Goal: Task Accomplishment & Management: Manage account settings

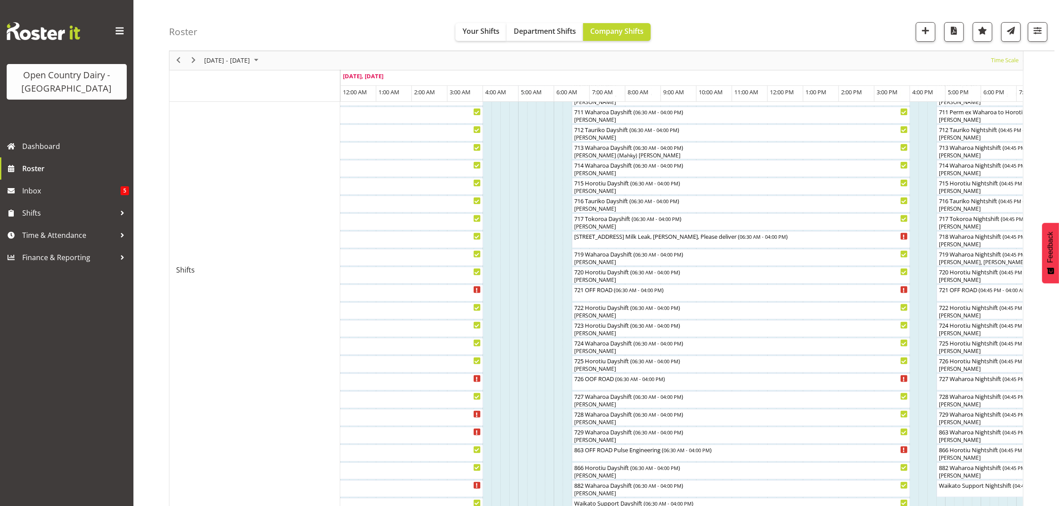
scroll to position [333, 0]
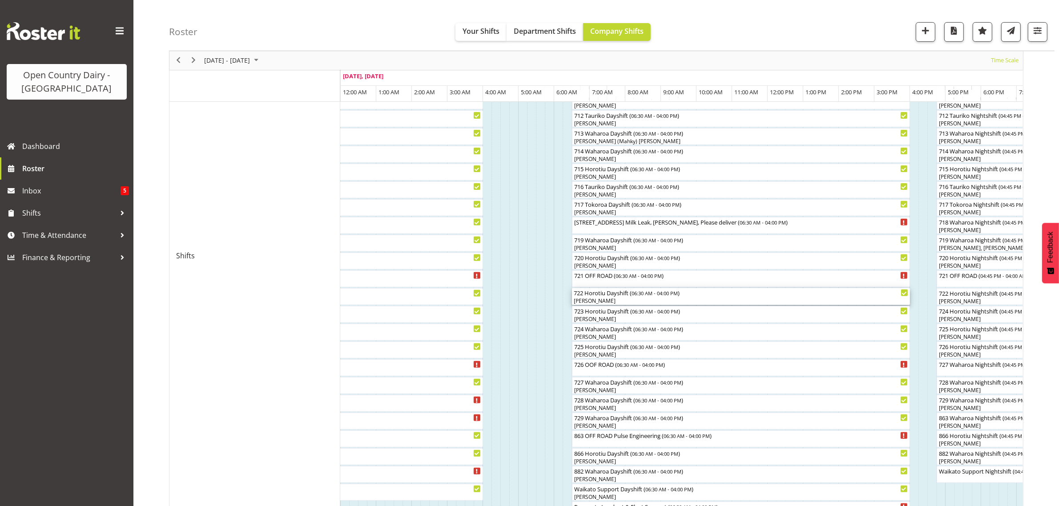
click at [619, 304] on div "[PERSON_NAME]" at bounding box center [741, 301] width 334 height 8
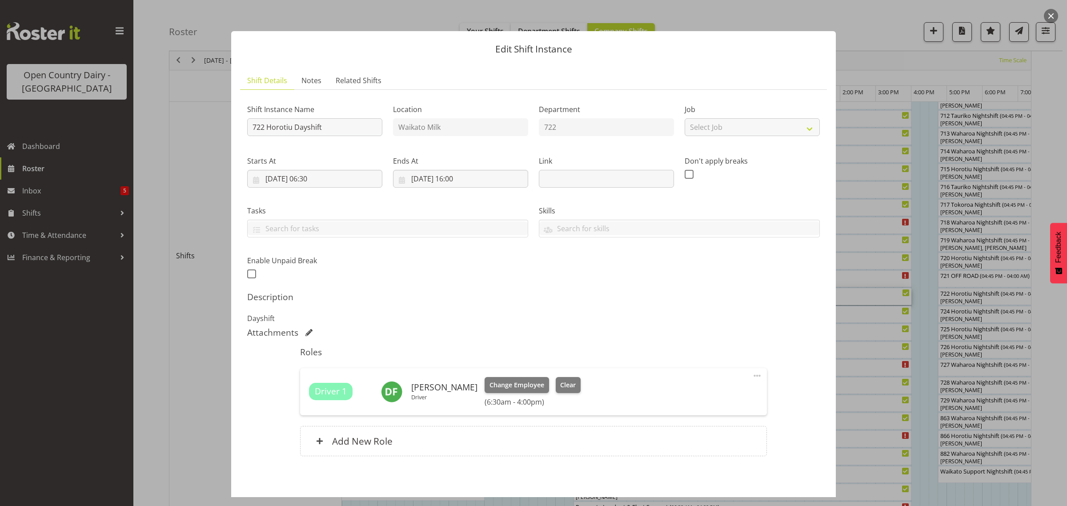
click at [1047, 17] on button "button" at bounding box center [1051, 16] width 14 height 14
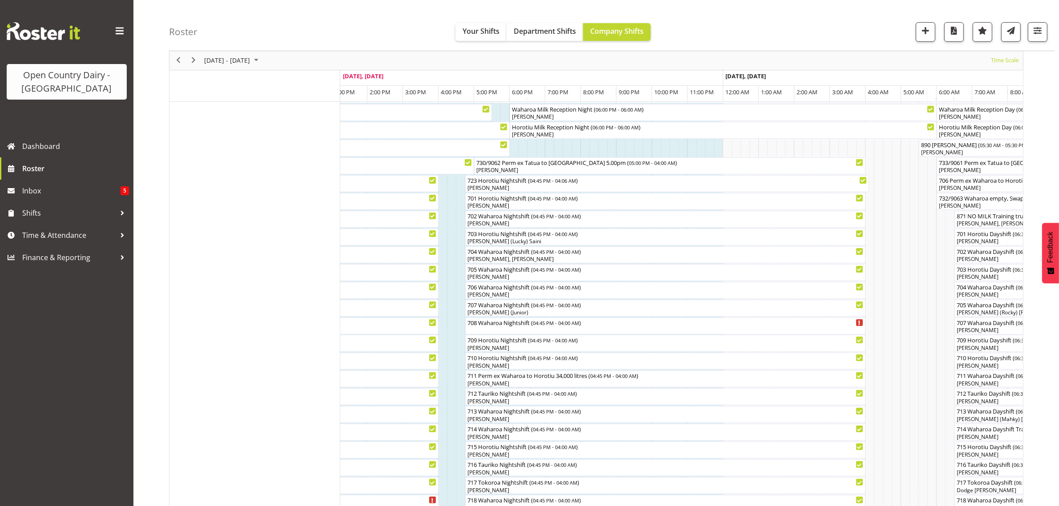
scroll to position [111, 0]
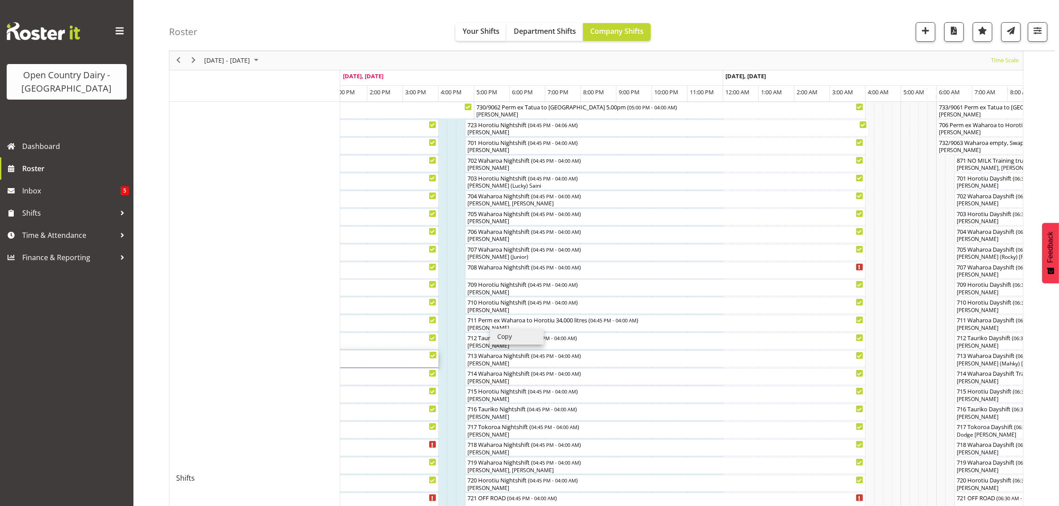
click at [398, 352] on div "713 Waharoa Dayshift ( 06:30 AM - 04:00 PM )" at bounding box center [269, 354] width 334 height 9
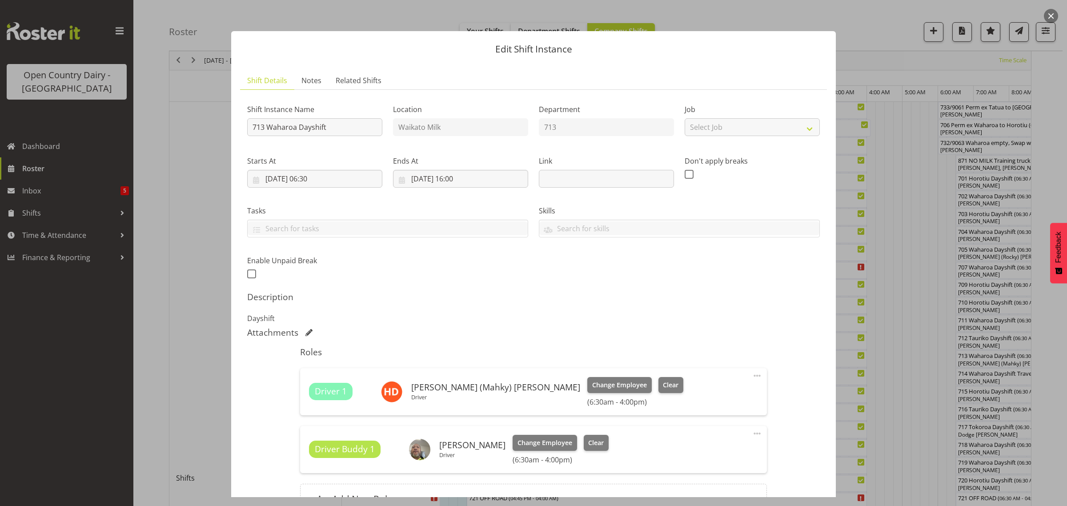
click at [177, 162] on div at bounding box center [533, 253] width 1067 height 506
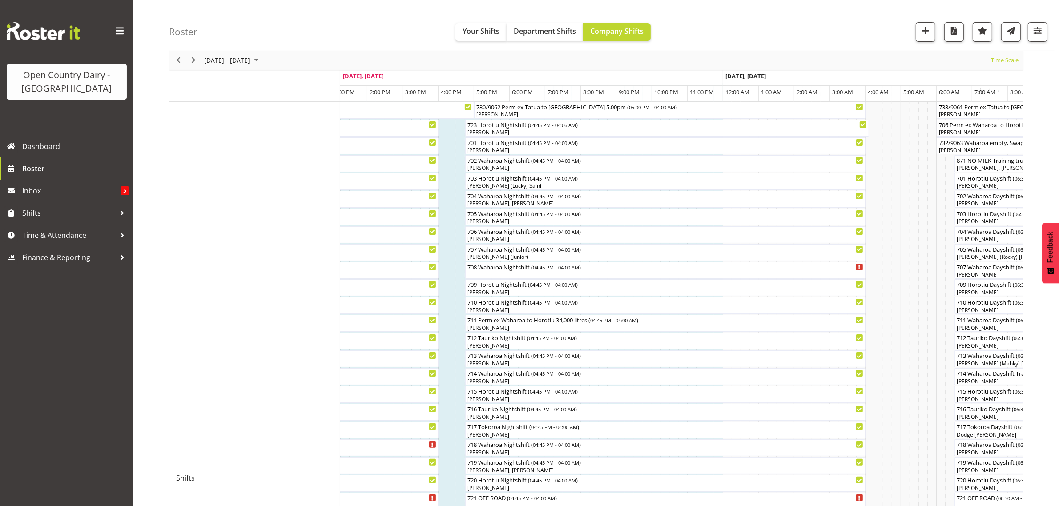
scroll to position [167, 0]
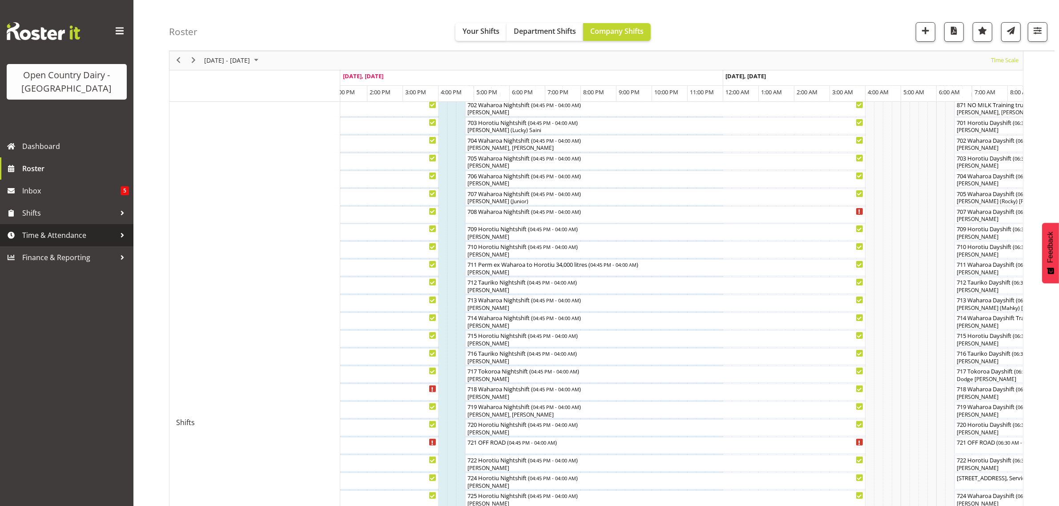
click at [51, 237] on span "Time & Attendance" at bounding box center [68, 235] width 93 height 13
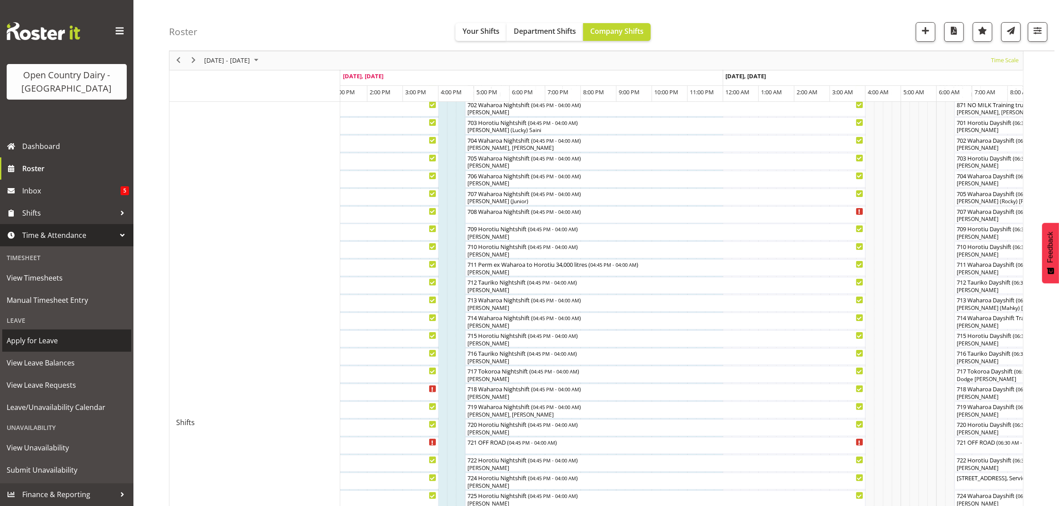
click at [39, 343] on span "Apply for Leave" at bounding box center [67, 340] width 120 height 13
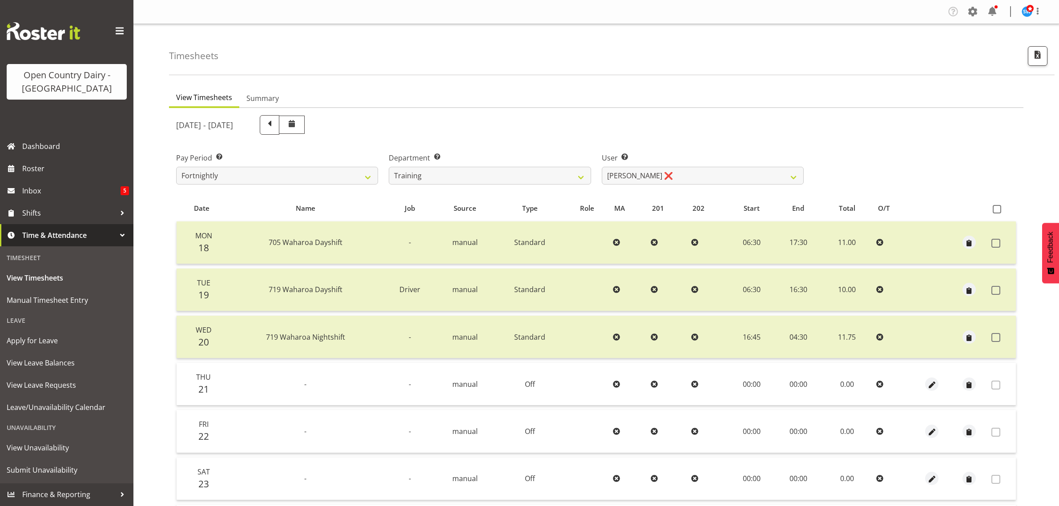
select select "763"
select select "11705"
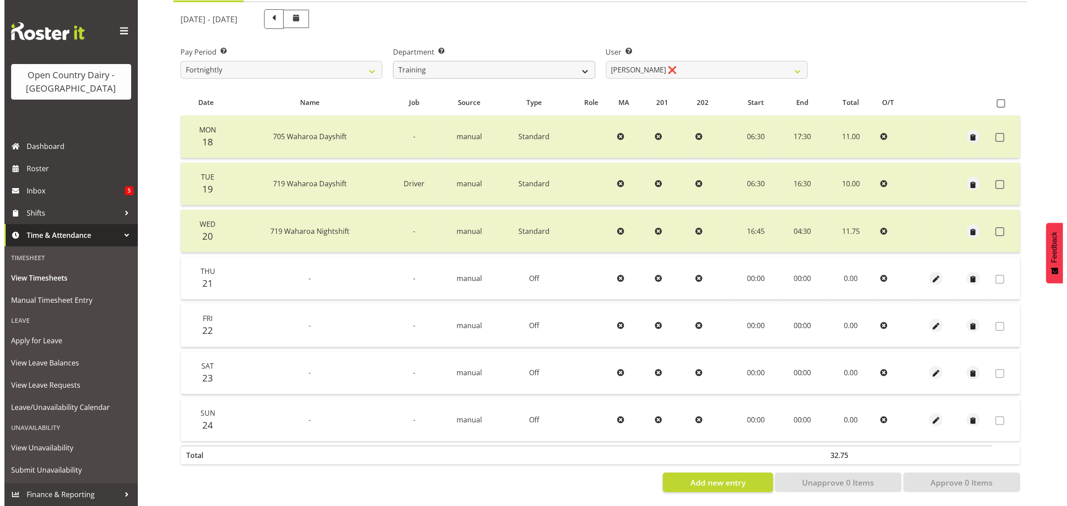
scroll to position [114, 0]
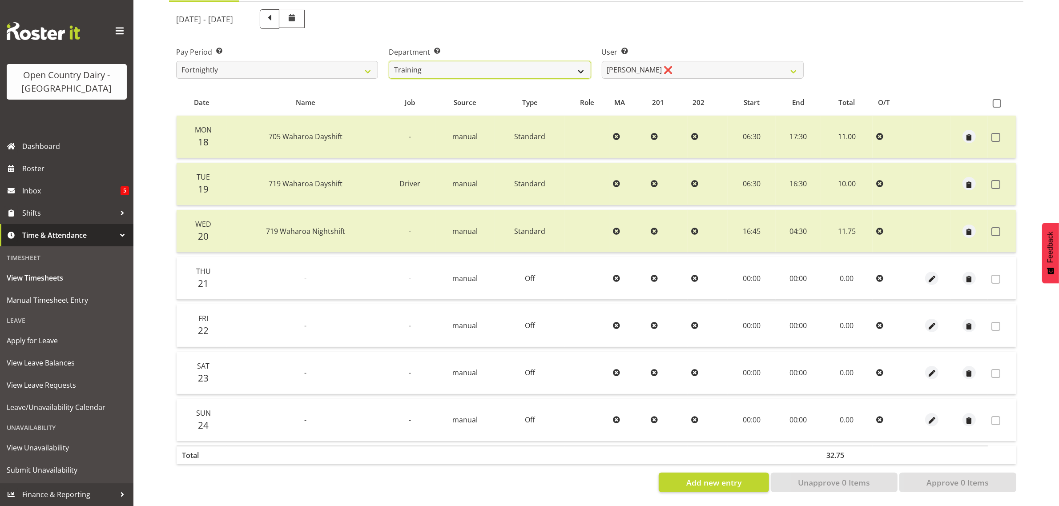
click at [510, 61] on select "701 702 703 704 705 706 707 708 709 710 711 712 713 714 715 716 717 718 719 720" at bounding box center [490, 70] width 202 height 18
select select "758"
click at [389, 61] on select "701 702 703 704 705 706 707 708 709 710 711 712 713 714 715 716 717 718 719 720" at bounding box center [490, 70] width 202 height 18
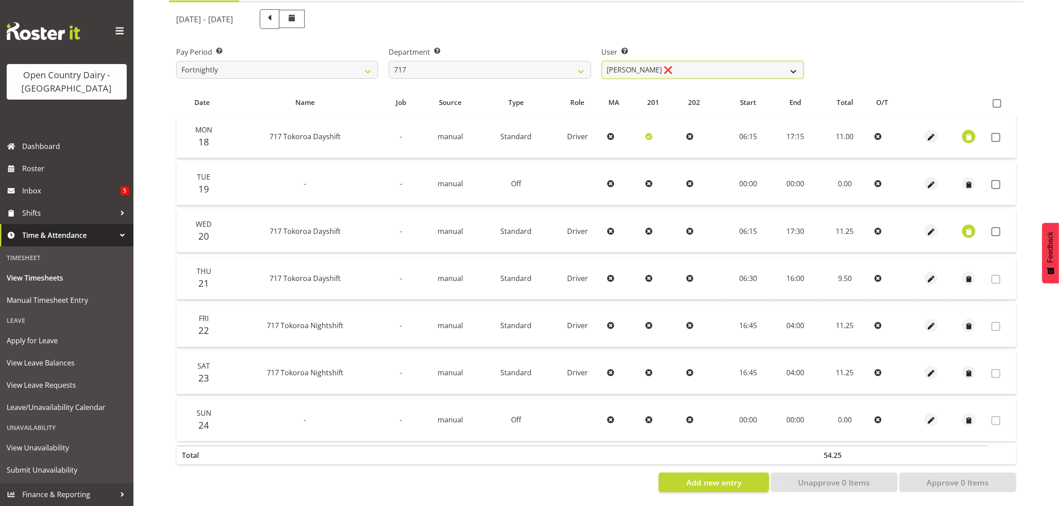
click at [627, 63] on select "Daryl Wrigley ❌ Dodge Lindsay Laing ❌ Eric Stothers ❌ Jeff Anderson ❌" at bounding box center [703, 70] width 202 height 18
select select "10294"
click at [602, 61] on select "Daryl Wrigley ❌ Dodge Lindsay Laing ❌ Eric Stothers ❌ Jeff Anderson ❌" at bounding box center [703, 70] width 202 height 18
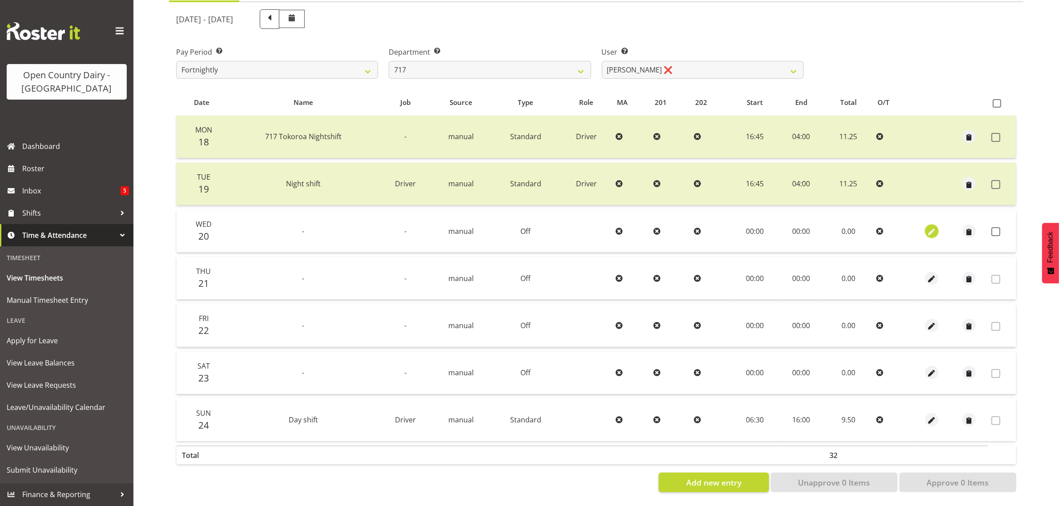
click at [933, 227] on span "button" at bounding box center [932, 232] width 10 height 10
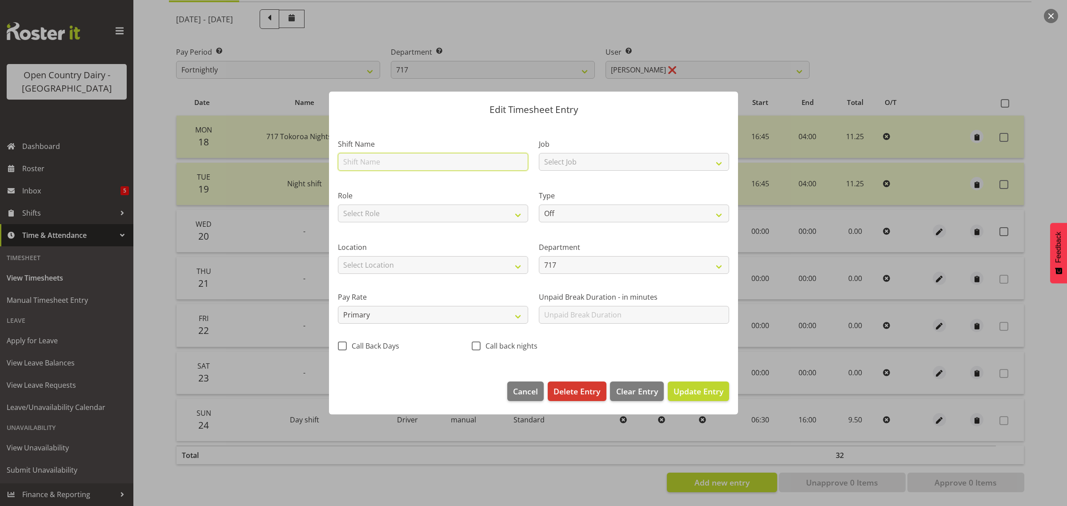
click at [405, 165] on input "text" at bounding box center [433, 162] width 190 height 18
type input "717 Tokoroa Nightshift"
click at [550, 159] on select "Select Job Driver Driver supervisor Support" at bounding box center [634, 162] width 190 height 18
select select "9052"
click at [539, 153] on select "Select Job Driver Driver supervisor Support" at bounding box center [634, 162] width 190 height 18
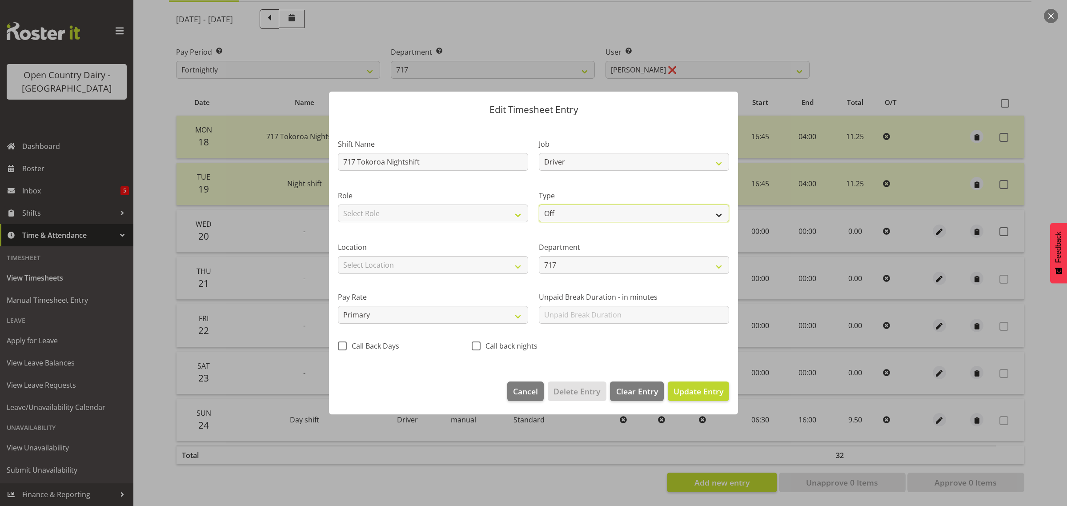
click at [556, 218] on select "Off Standard Public Holiday Public Holiday (Worked) Day In Lieu Annual Leave Si…" at bounding box center [634, 214] width 190 height 18
select select "Standard"
click at [539, 205] on select "Off Standard Public Holiday Public Holiday (Worked) Day In Lieu Annual Leave Si…" at bounding box center [634, 214] width 190 height 18
select select "7"
select select "2025"
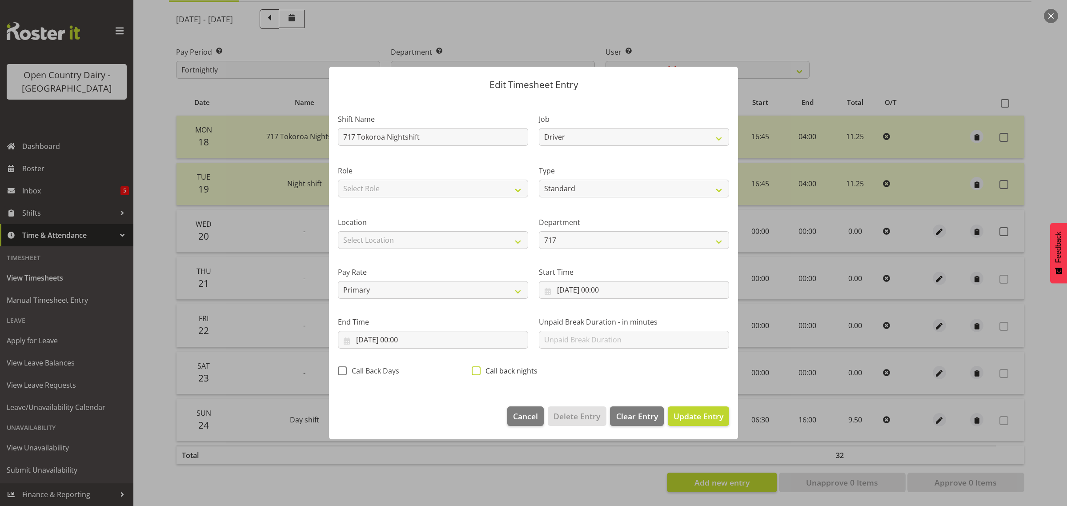
click at [482, 370] on span "Call back nights" at bounding box center [509, 370] width 57 height 9
click at [478, 370] on input "Call back nights" at bounding box center [475, 371] width 6 height 6
checkbox input "true"
click at [587, 290] on input "20/08/2025, 00:00" at bounding box center [634, 290] width 190 height 18
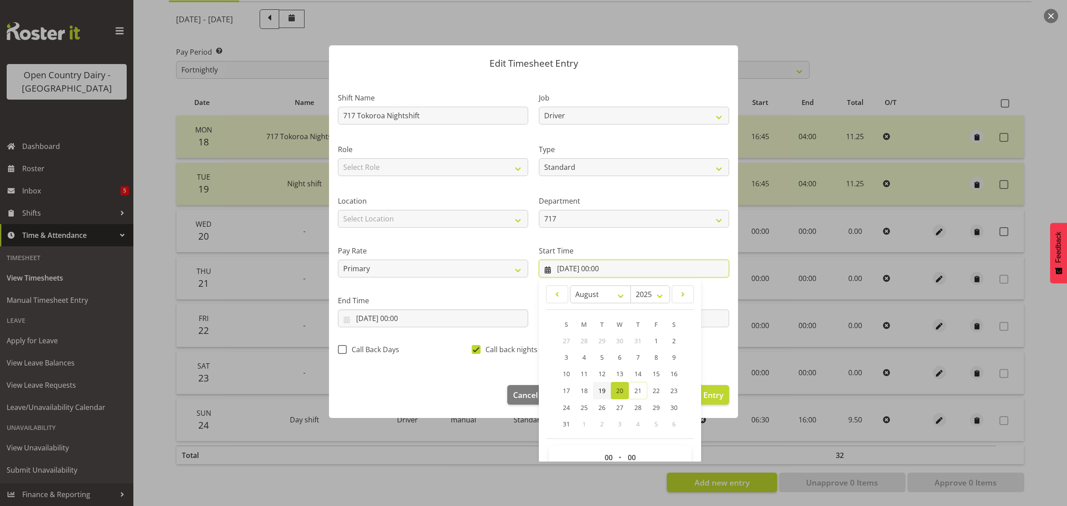
scroll to position [40, 0]
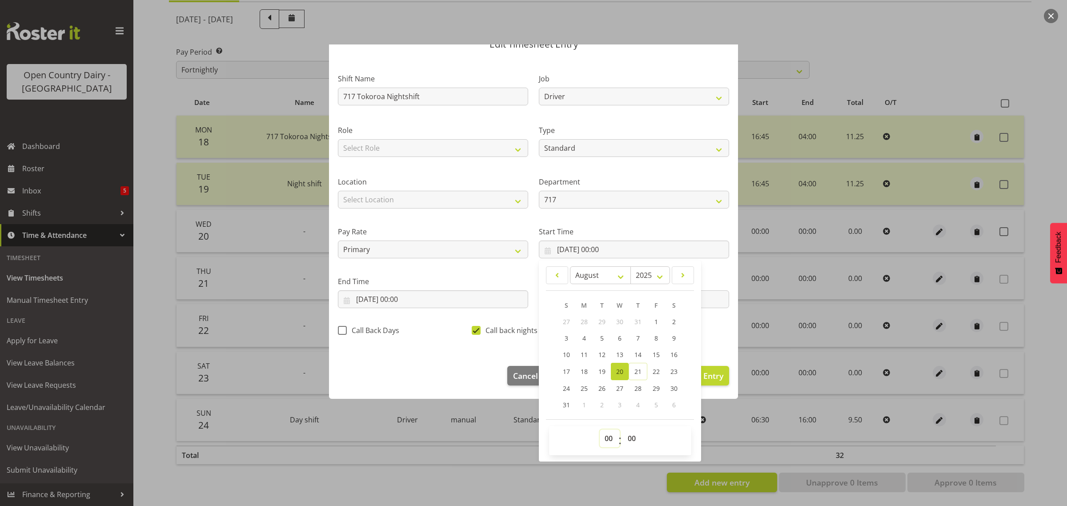
click at [603, 437] on select "00 01 02 03 04 05 06 07 08 09 10 11 12 13 14 15 16 17 18 19 20 21 22 23" at bounding box center [610, 439] width 20 height 18
select select "16"
click at [600, 430] on select "00 01 02 03 04 05 06 07 08 09 10 11 12 13 14 15 16 17 18 19 20 21 22 23" at bounding box center [610, 439] width 20 height 18
type input "20/08/2025, 16:00"
click at [624, 439] on select "00 01 02 03 04 05 06 07 08 09 10 11 12 13 14 15 16 17 18 19 20 21 22 23 24 25 2…" at bounding box center [633, 439] width 20 height 18
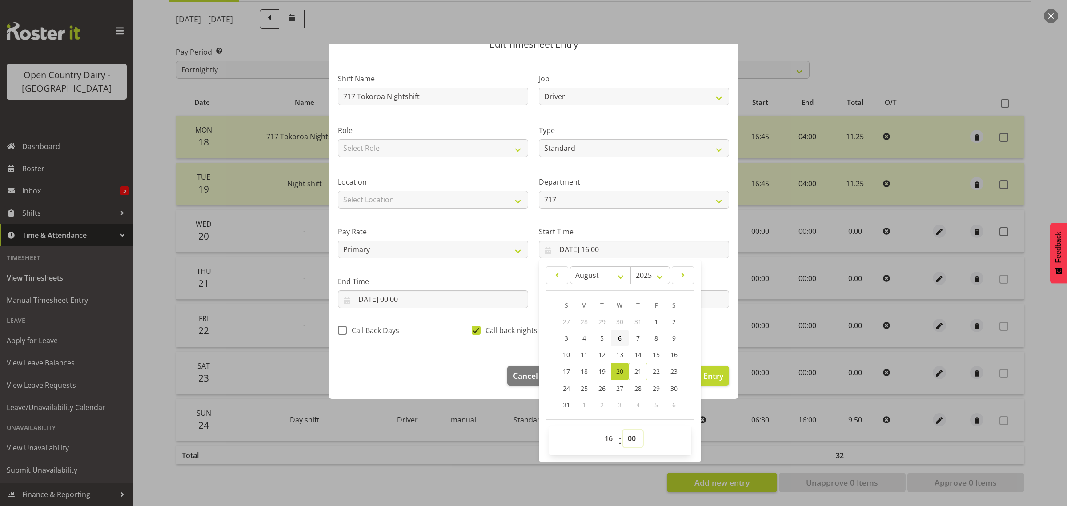
select select "45"
click at [623, 430] on select "00 01 02 03 04 05 06 07 08 09 10 11 12 13 14 15 16 17 18 19 20 21 22 23 24 25 2…" at bounding box center [633, 439] width 20 height 18
type input "20/08/2025, 16:45"
click at [392, 299] on input "20/08/2025, 00:00" at bounding box center [433, 299] width 190 height 18
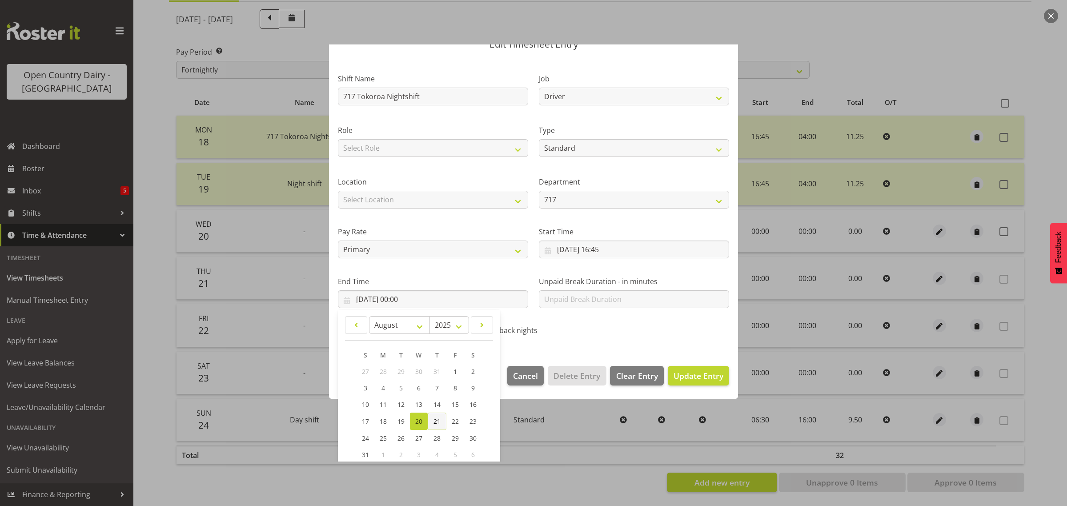
click at [439, 422] on span "21" at bounding box center [437, 421] width 7 height 8
type input "21/08/2025, 00:00"
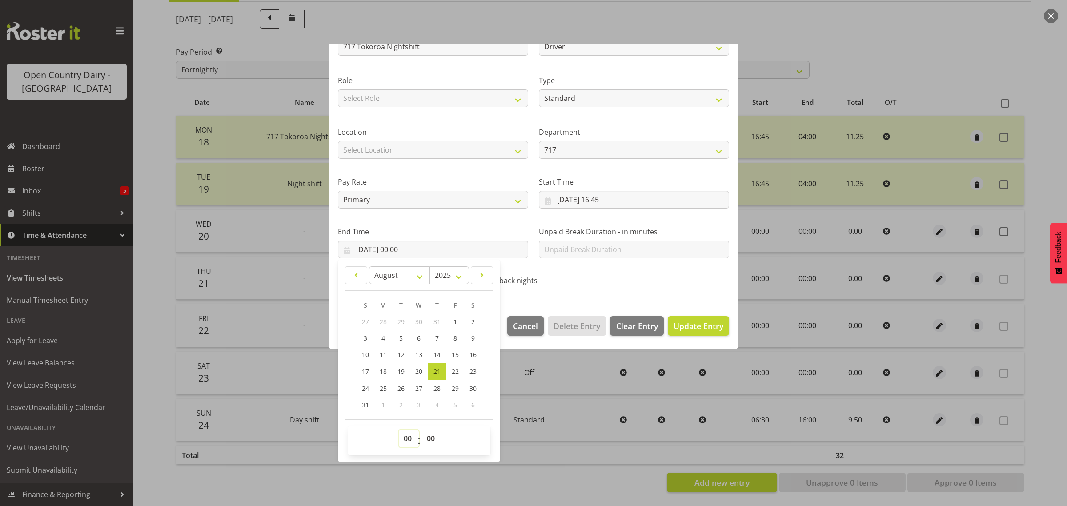
click at [406, 437] on select "00 01 02 03 04 05 06 07 08 09 10 11 12 13 14 15 16 17 18 19 20 21 22 23" at bounding box center [409, 439] width 20 height 18
select select "5"
click at [399, 430] on select "00 01 02 03 04 05 06 07 08 09 10 11 12 13 14 15 16 17 18 19 20 21 22 23" at bounding box center [409, 439] width 20 height 18
type input "21/08/2025, 05:00"
click at [429, 442] on select "00 01 02 03 04 05 06 07 08 09 10 11 12 13 14 15 16 17 18 19 20 21 22 23 24 25 2…" at bounding box center [432, 439] width 20 height 18
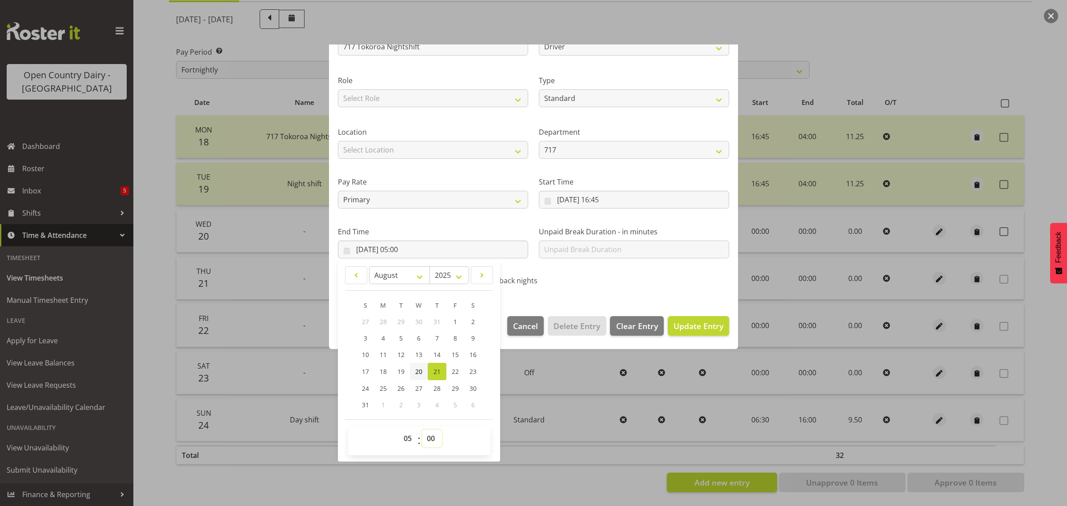
select select "15"
click at [422, 430] on select "00 01 02 03 04 05 06 07 08 09 10 11 12 13 14 15 16 17 18 19 20 21 22 23 24 25 2…" at bounding box center [432, 439] width 20 height 18
type input "21/08/2025, 05:15"
click at [674, 321] on span "Update Entry" at bounding box center [699, 326] width 50 height 11
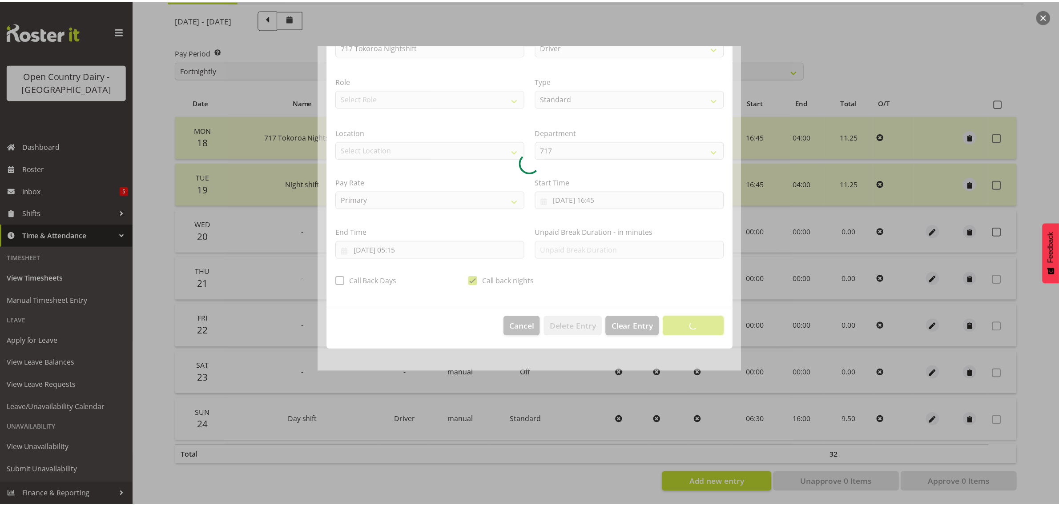
scroll to position [0, 0]
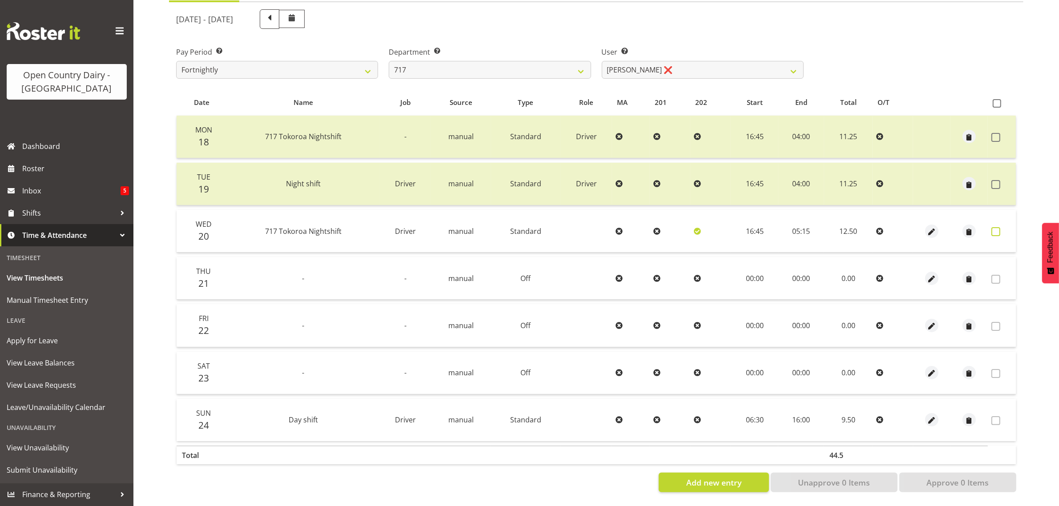
click at [992, 227] on span at bounding box center [995, 231] width 9 height 9
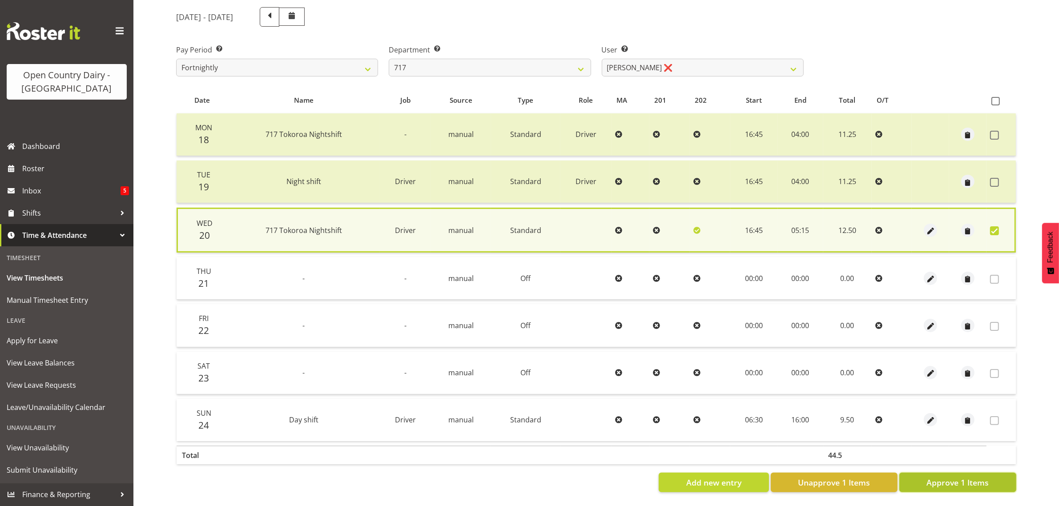
click at [963, 473] on button "Approve 1 Items" at bounding box center [957, 483] width 117 height 20
checkbox input "false"
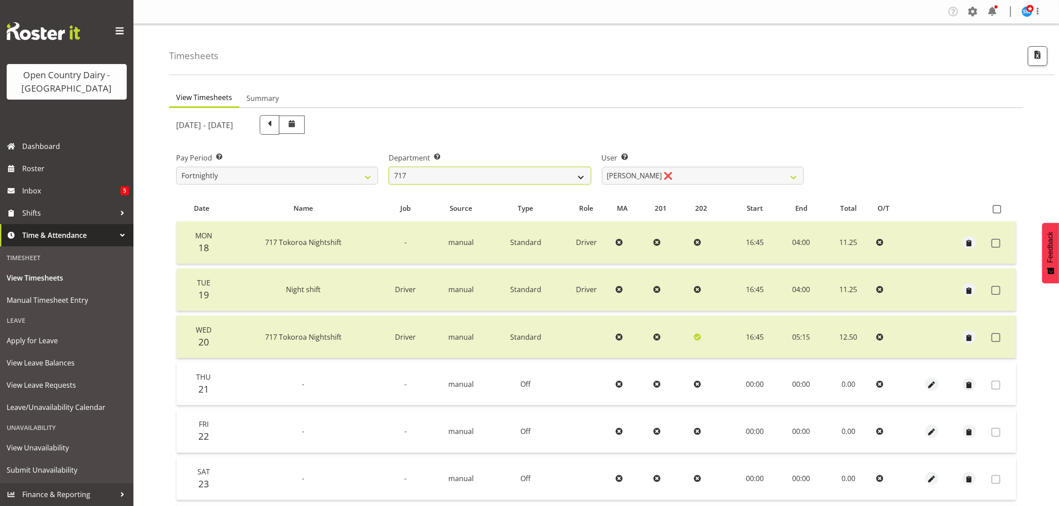
click at [562, 167] on select "701 702 703 704 705 706 707 708 709 710 711 712 713 714 715 716 717 718 719 720" at bounding box center [490, 176] width 202 height 18
select select "874"
click at [389, 167] on select "701 702 703 704 705 706 707 708 709 710 711 712 713 714 715 716 717 718 719 720" at bounding box center [490, 176] width 202 height 18
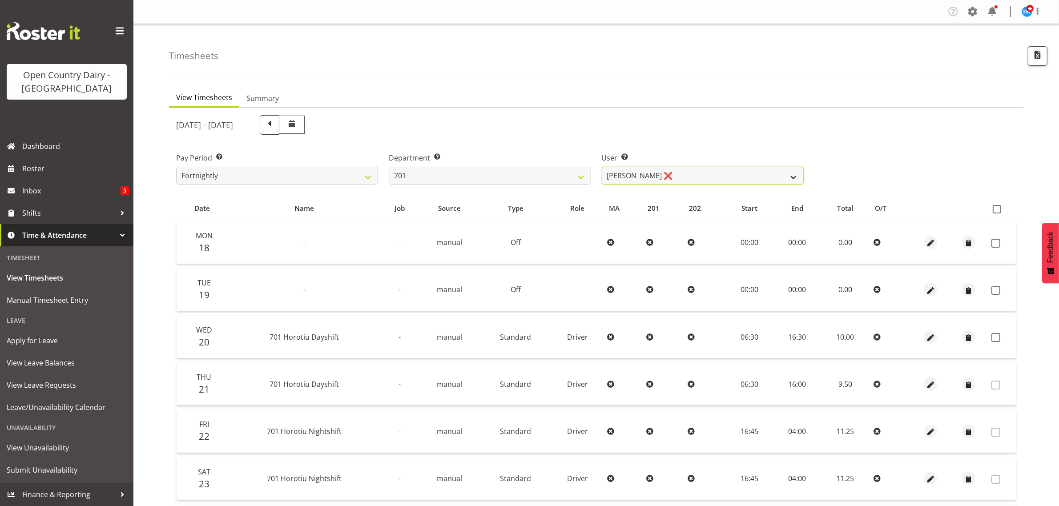
click at [630, 177] on select "Duncan Shirley ❌ Gagandeep Singh ❌ Johann Van Zyl ❌ John Cottingham ❌" at bounding box center [703, 176] width 202 height 18
select select "11207"
click at [602, 167] on select "Duncan Shirley ❌ Gagandeep Singh ❌ Johann Van Zyl ❌ John Cottingham ❌" at bounding box center [703, 176] width 202 height 18
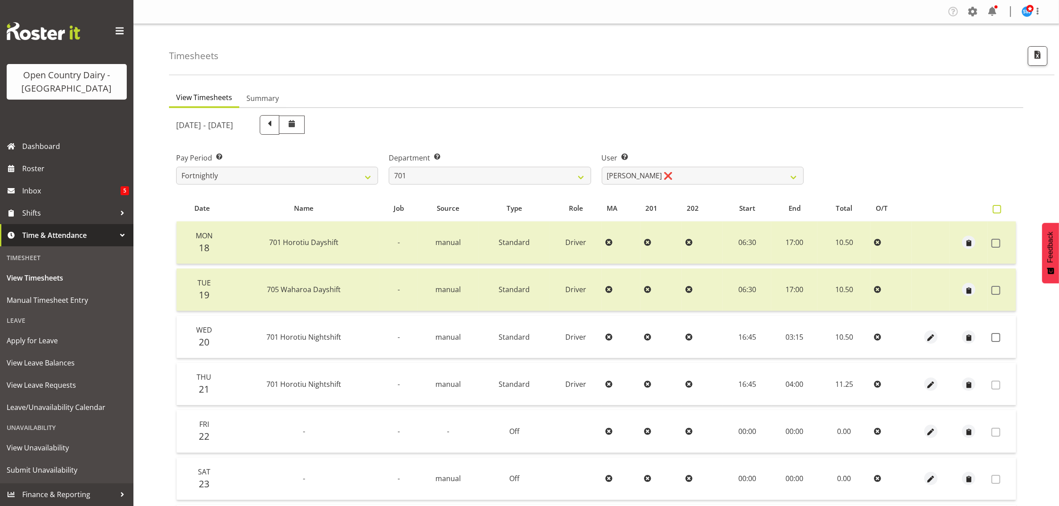
click at [997, 207] on span at bounding box center [996, 209] width 8 height 8
click at [997, 207] on input "checkbox" at bounding box center [995, 209] width 6 height 6
checkbox input "true"
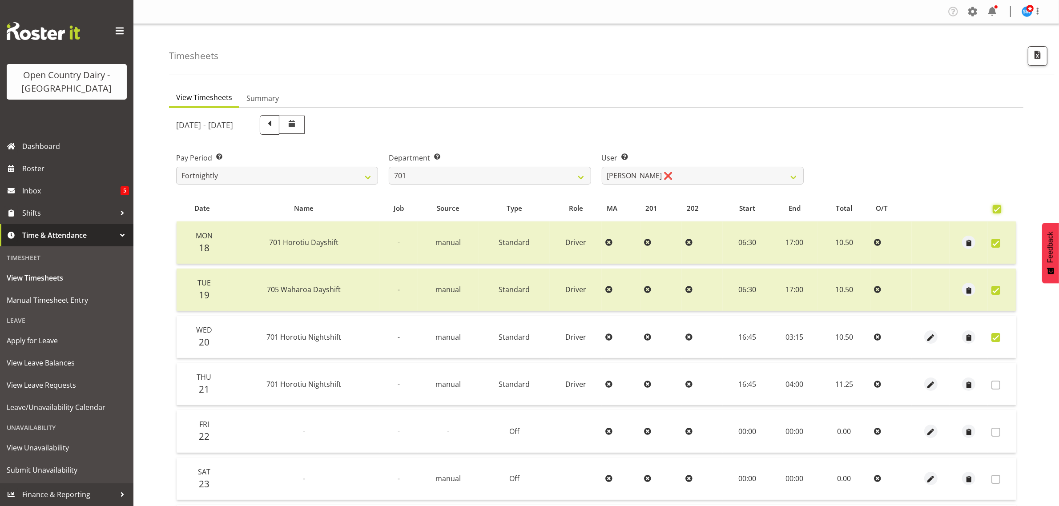
checkbox input "true"
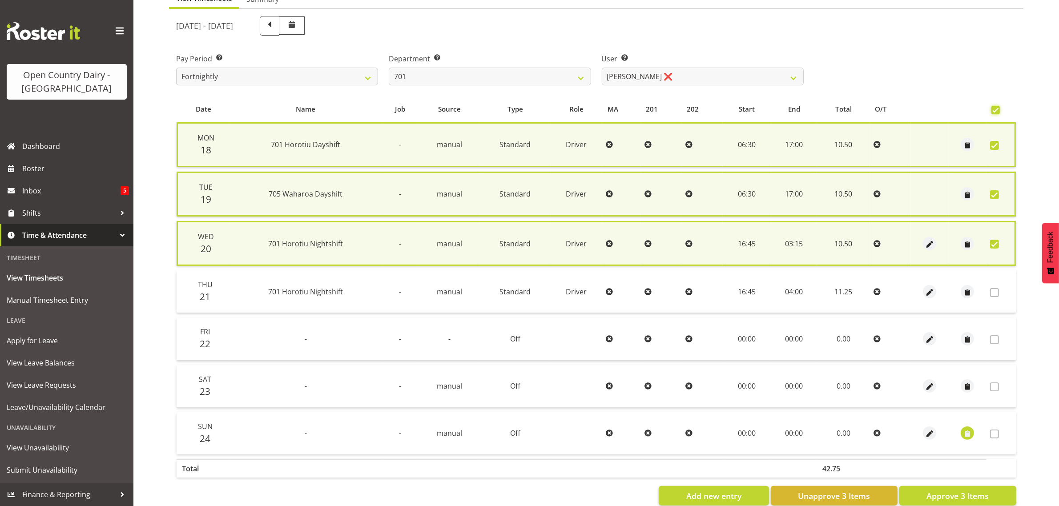
scroll to position [119, 0]
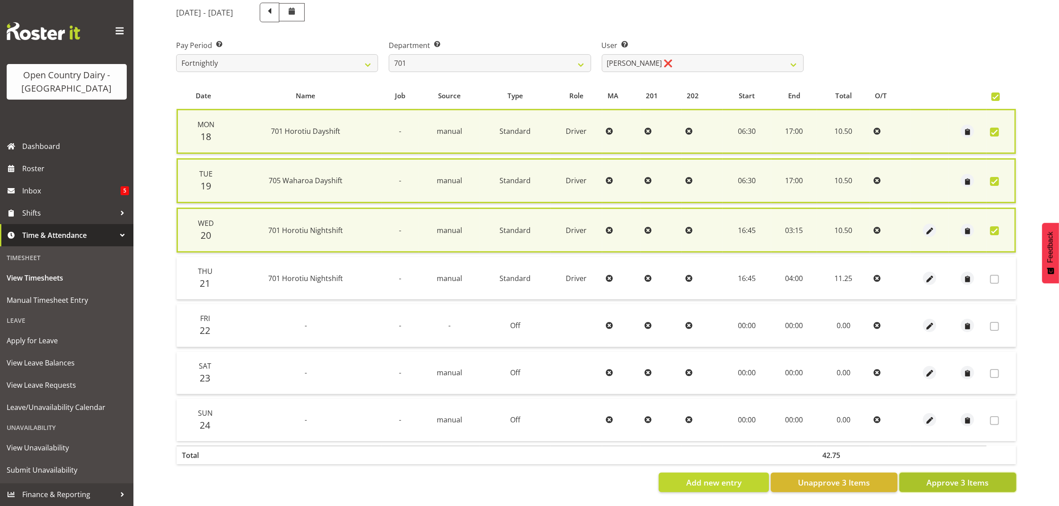
click at [988, 477] on span "Approve 3 Items" at bounding box center [957, 483] width 62 height 12
checkbox input "false"
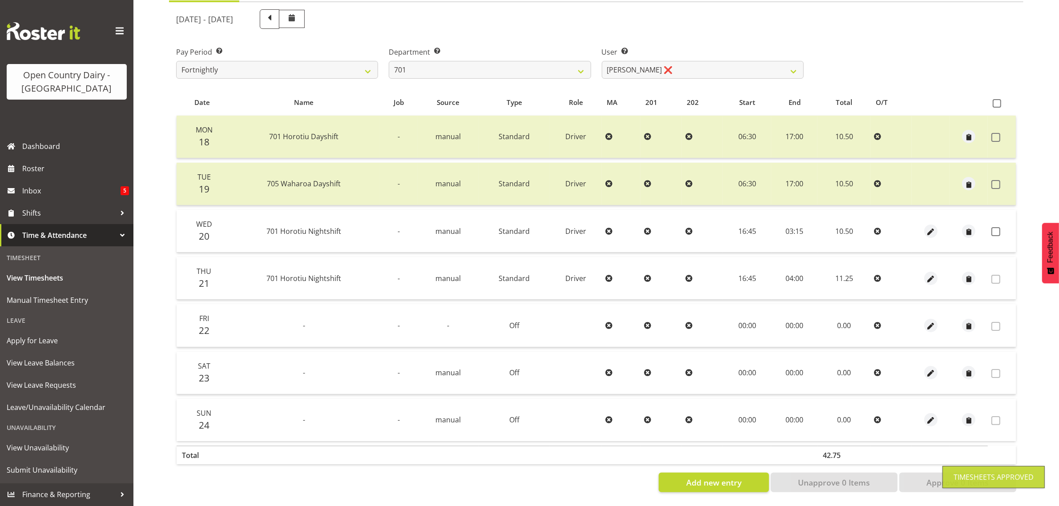
scroll to position [114, 0]
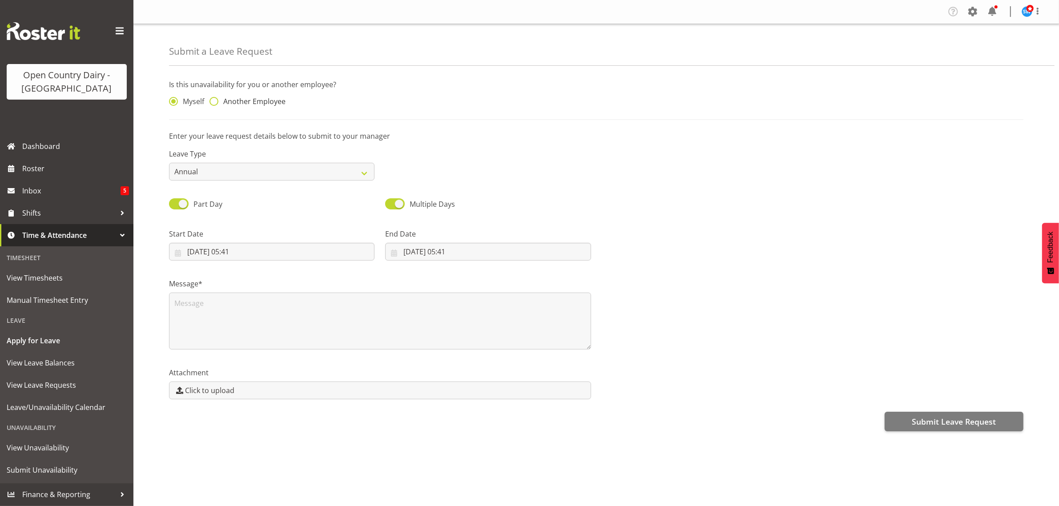
click at [214, 103] on span at bounding box center [213, 101] width 9 height 9
click at [214, 103] on input "Another Employee" at bounding box center [212, 102] width 6 height 6
radio input "true"
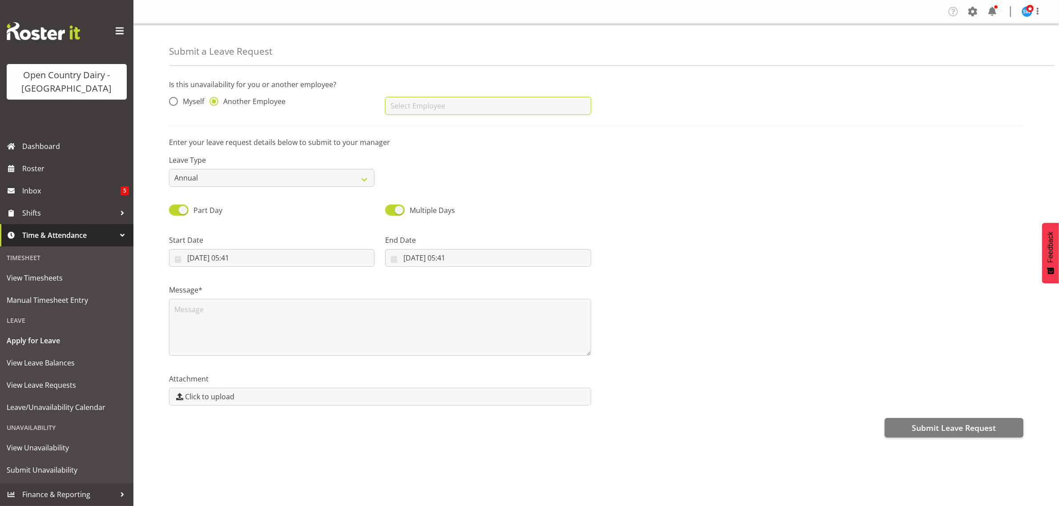
click at [429, 106] on input "text" at bounding box center [487, 106] width 205 height 18
click at [429, 125] on span "[PERSON_NAME]" at bounding box center [419, 128] width 55 height 10
type input "[PERSON_NAME]"
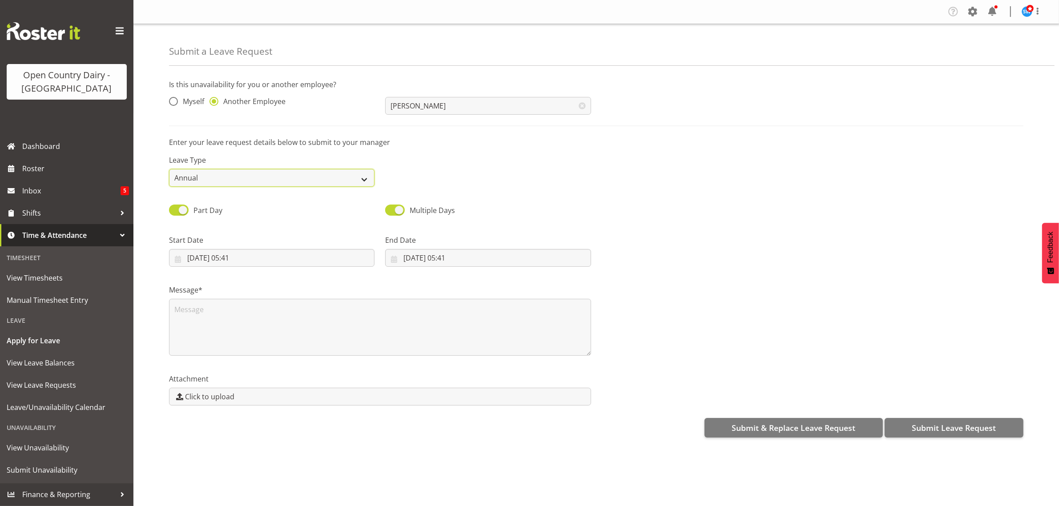
click at [363, 181] on select "Annual Sick Leave Without Pay Bereavement Domestic Violence Parental Jury Servi…" at bounding box center [271, 178] width 205 height 18
select select "Sick"
click at [169, 169] on select "Annual Sick Leave Without Pay Bereavement Domestic Violence Parental Jury Servi…" at bounding box center [271, 178] width 205 height 18
click at [208, 259] on input "[DATE] 05:41" at bounding box center [271, 258] width 205 height 18
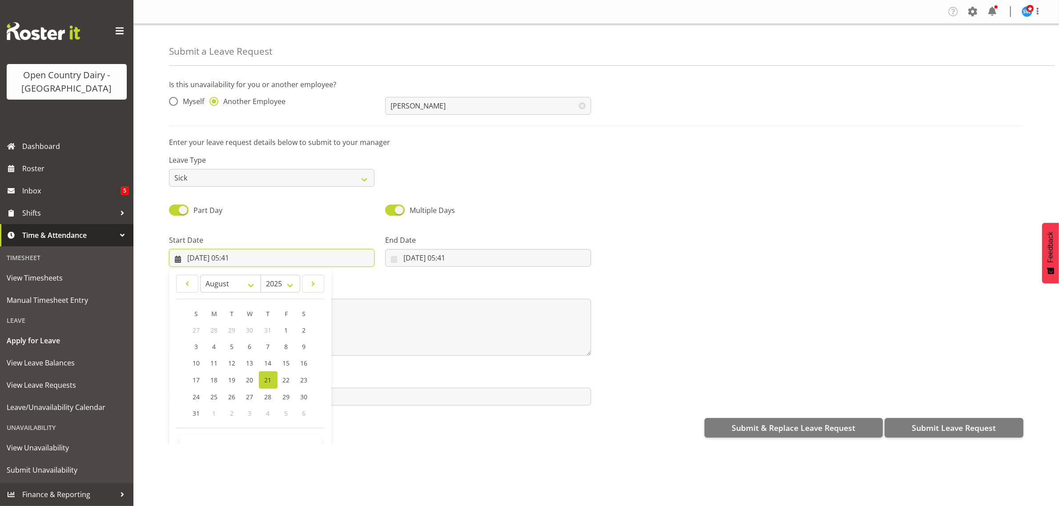
scroll to position [26, 0]
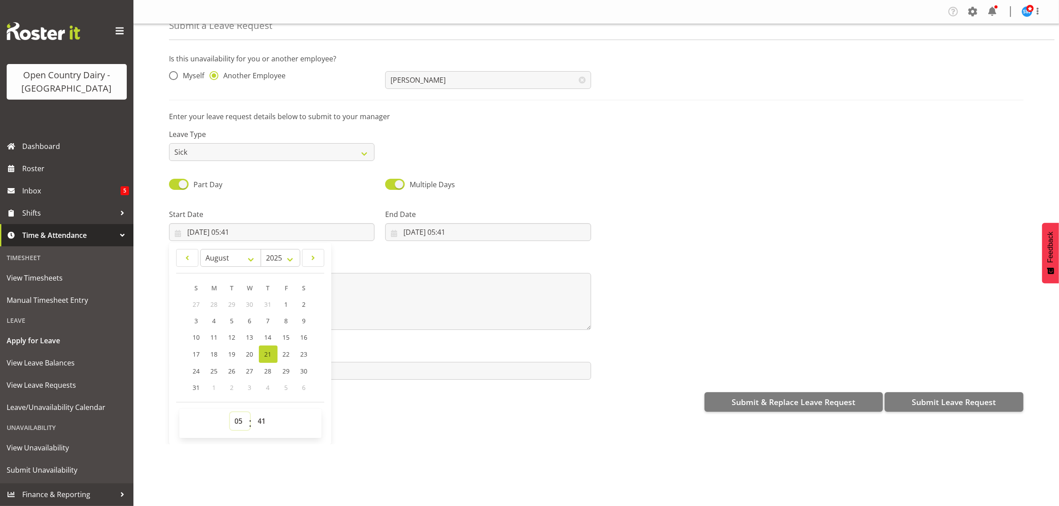
click at [239, 425] on select "00 01 02 03 04 05 06 07 08 09 10 11 12 13 14 15 16 17 18 19 20 21 22 23" at bounding box center [240, 421] width 20 height 18
click at [445, 422] on div "Submit a Leave Request Is this unavailability for you or another employee? Myse…" at bounding box center [595, 234] width 925 height 420
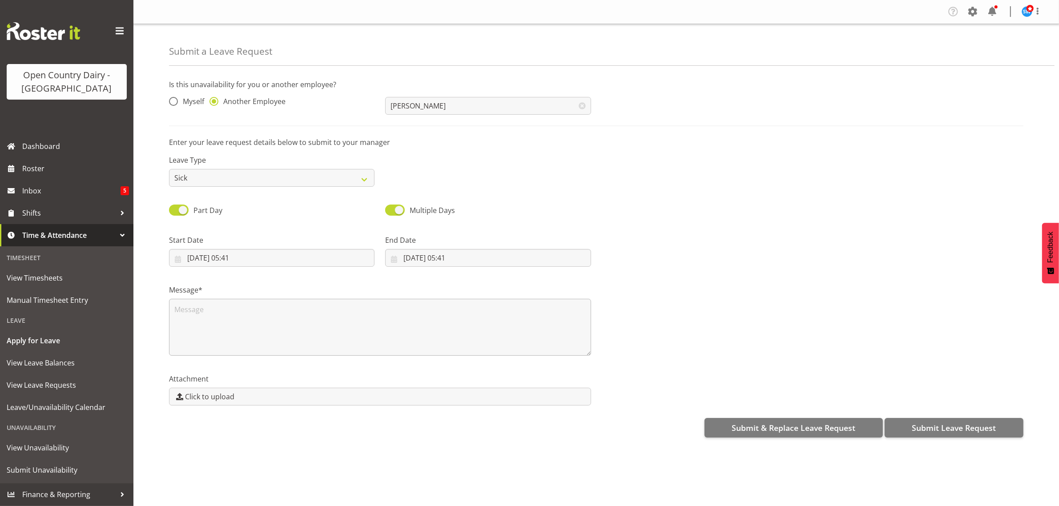
scroll to position [0, 0]
click at [27, 169] on span "Roster" at bounding box center [75, 168] width 107 height 13
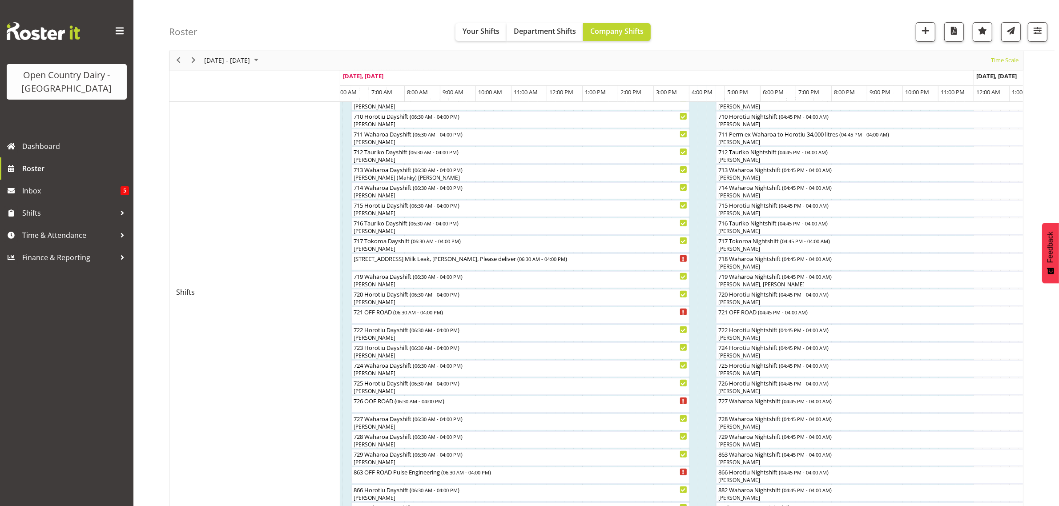
scroll to position [281, 0]
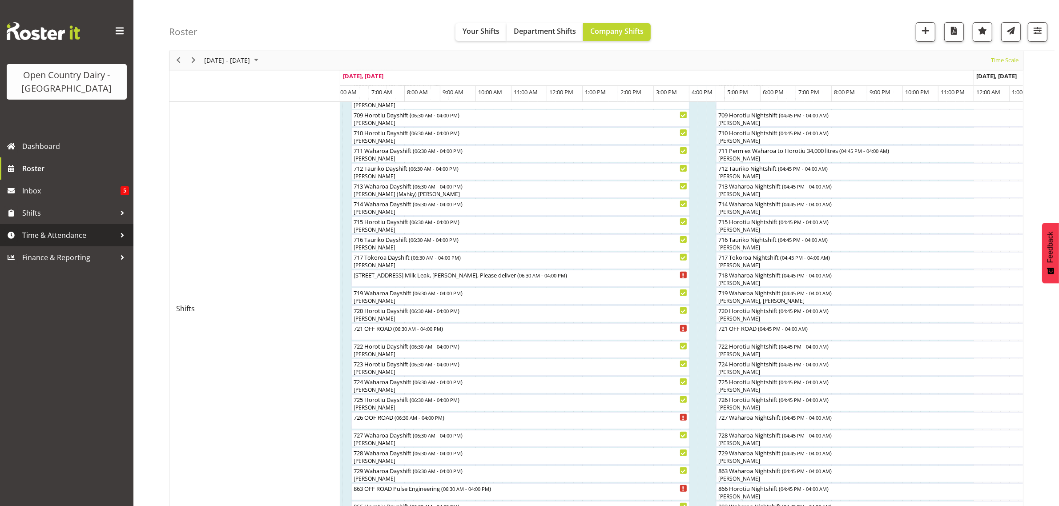
click at [53, 237] on span "Time & Attendance" at bounding box center [68, 235] width 93 height 13
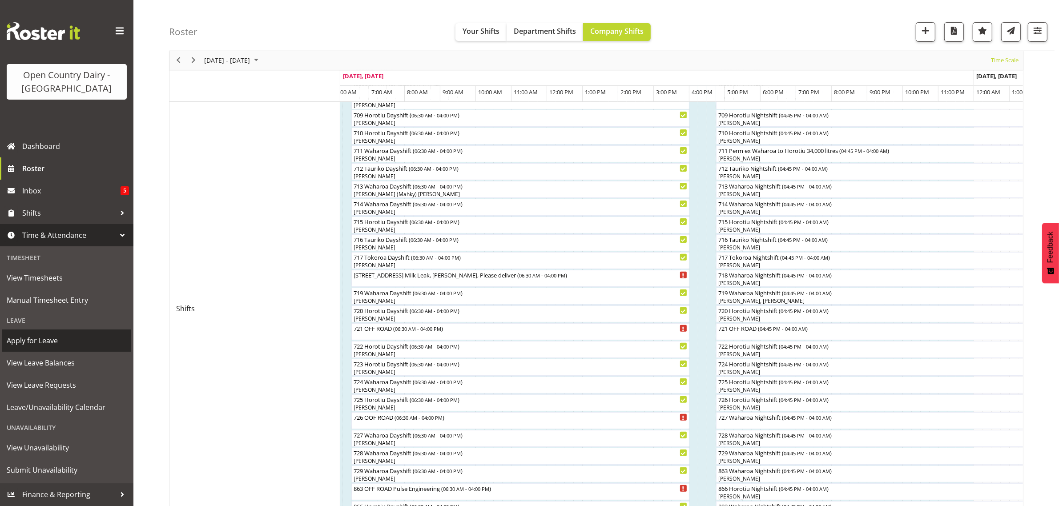
click at [52, 339] on span "Apply for Leave" at bounding box center [67, 340] width 120 height 13
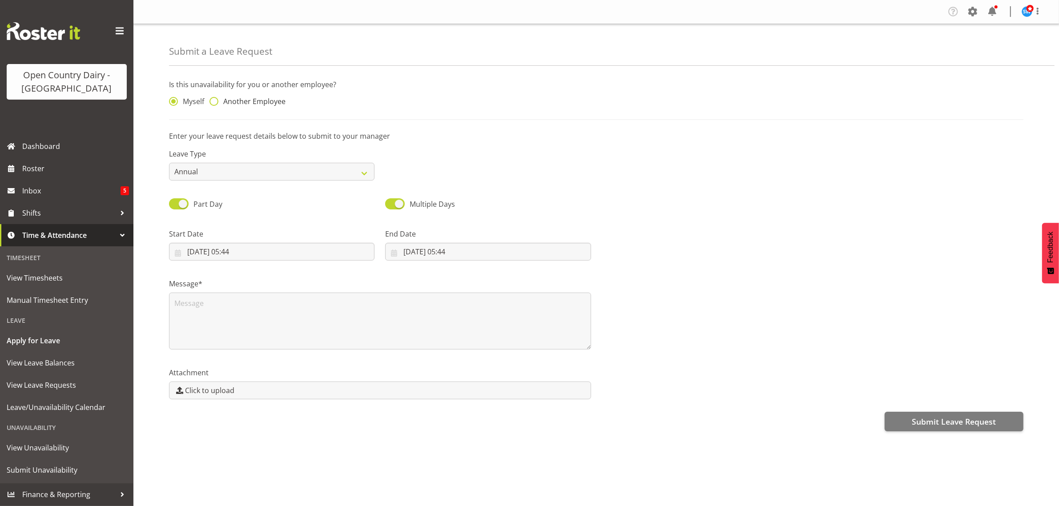
click at [211, 101] on span at bounding box center [213, 101] width 9 height 9
click at [211, 101] on input "Another Employee" at bounding box center [212, 102] width 6 height 6
radio input "true"
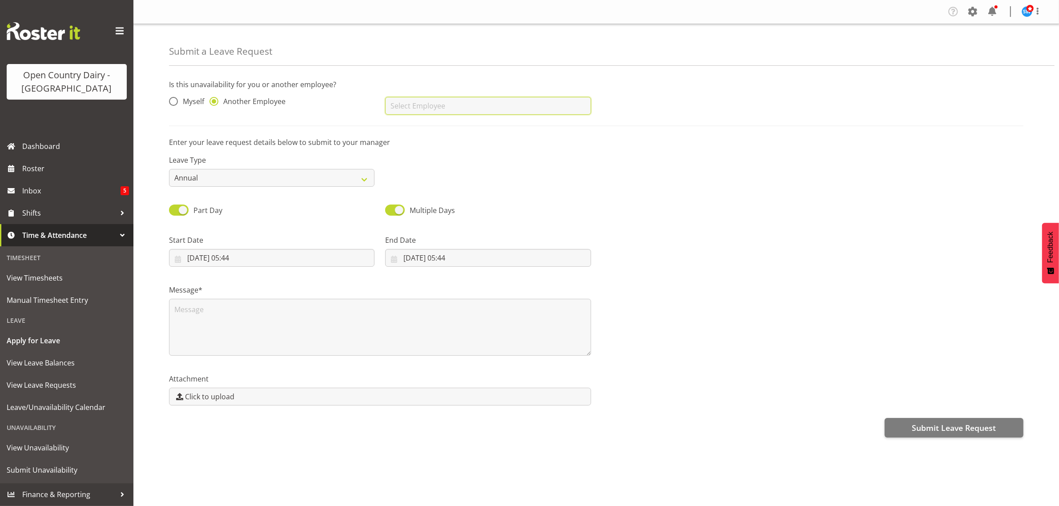
click at [404, 105] on input "text" at bounding box center [487, 106] width 205 height 18
click at [415, 129] on span "[PERSON_NAME]" at bounding box center [419, 128] width 55 height 10
type input "[PERSON_NAME]"
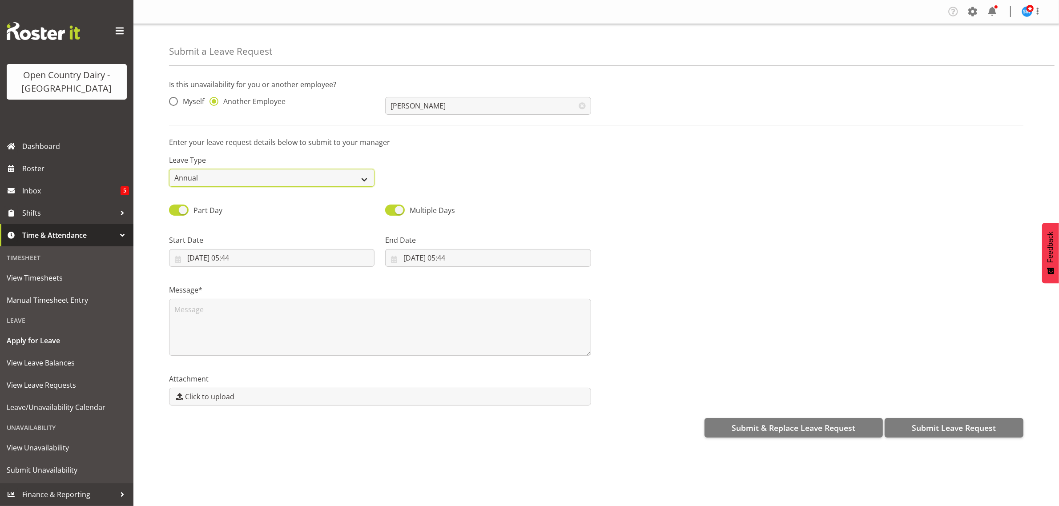
click at [365, 181] on select "Annual Sick Leave Without Pay Bereavement Domestic Violence Parental Jury Servi…" at bounding box center [271, 178] width 205 height 18
select select "Sick"
click at [169, 169] on select "Annual Sick Leave Without Pay Bereavement Domestic Violence Parental Jury Servi…" at bounding box center [271, 178] width 205 height 18
click at [233, 259] on input "[DATE] 05:44" at bounding box center [271, 258] width 205 height 18
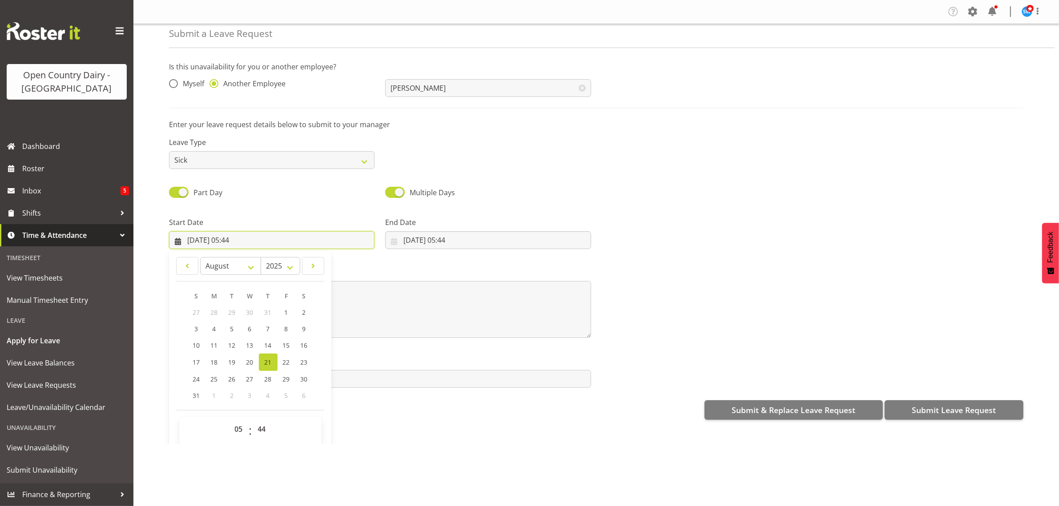
scroll to position [26, 0]
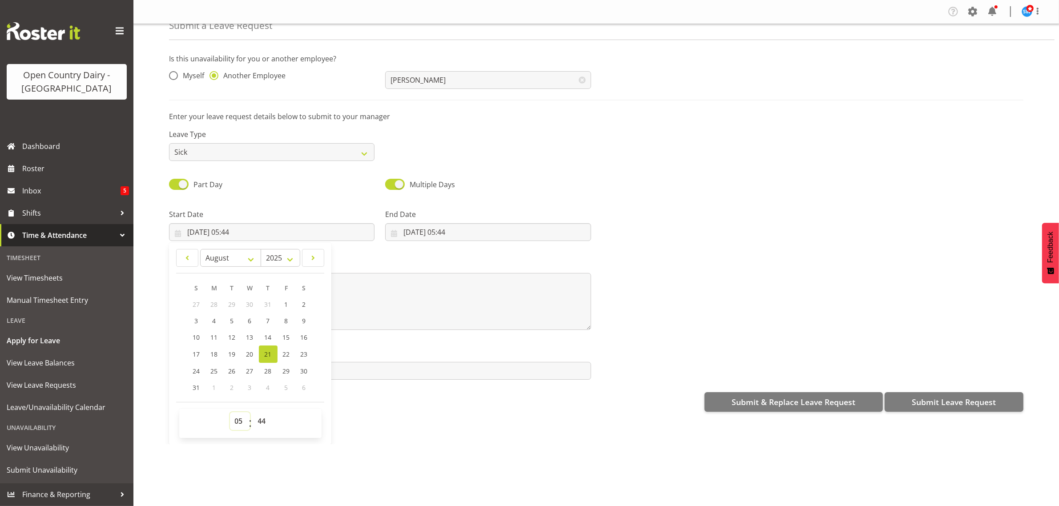
click at [238, 419] on select "00 01 02 03 04 05 06 07 08 09 10 11 12 13 14 15 16 17 18 19 20 21 22 23" at bounding box center [240, 421] width 20 height 18
select select "16"
click at [230, 413] on select "00 01 02 03 04 05 06 07 08 09 10 11 12 13 14 15 16 17 18 19 20 21 22 23" at bounding box center [240, 421] width 20 height 18
type input "21/08/2025, 16:44"
click at [259, 420] on select "00 01 02 03 04 05 06 07 08 09 10 11 12 13 14 15 16 17 18 19 20 21 22 23 24 25 2…" at bounding box center [263, 421] width 20 height 18
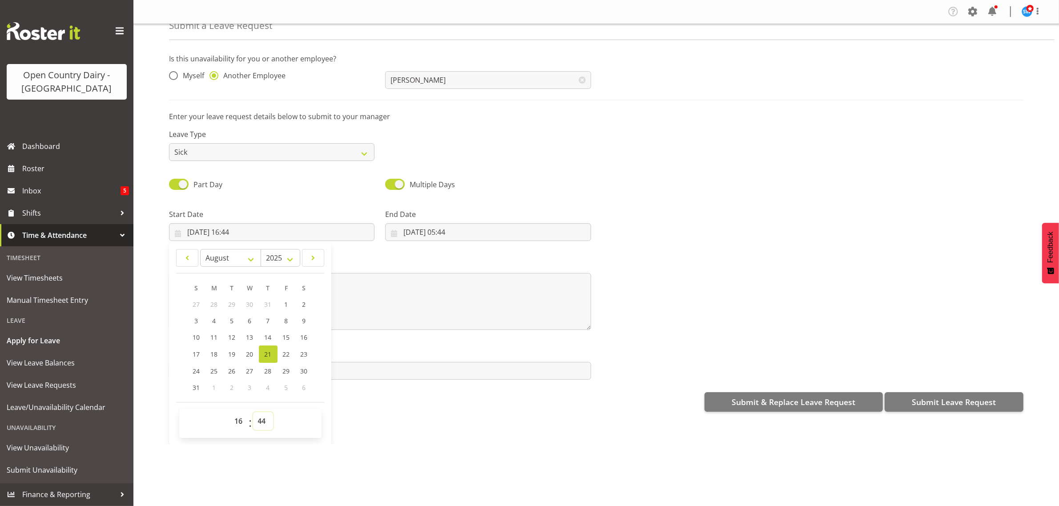
select select "45"
click at [253, 413] on select "00 01 02 03 04 05 06 07 08 09 10 11 12 13 14 15 16 17 18 19 20 21 22 23 24 25 2…" at bounding box center [263, 421] width 20 height 18
type input "21/08/2025, 16:45"
click at [421, 388] on div "Is this unavailability for you or another employee? Myself Another Employee Chr…" at bounding box center [614, 233] width 890 height 372
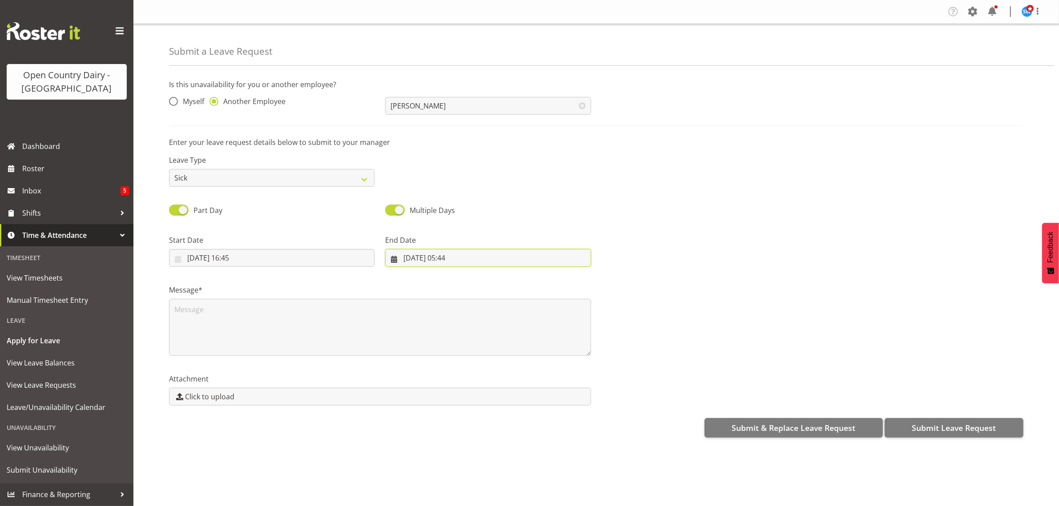
click at [415, 254] on input "21/08/2025, 05:44" at bounding box center [487, 258] width 205 height 18
click at [501, 379] on span "22" at bounding box center [502, 380] width 7 height 8
type input "22/08/2025, 05:44"
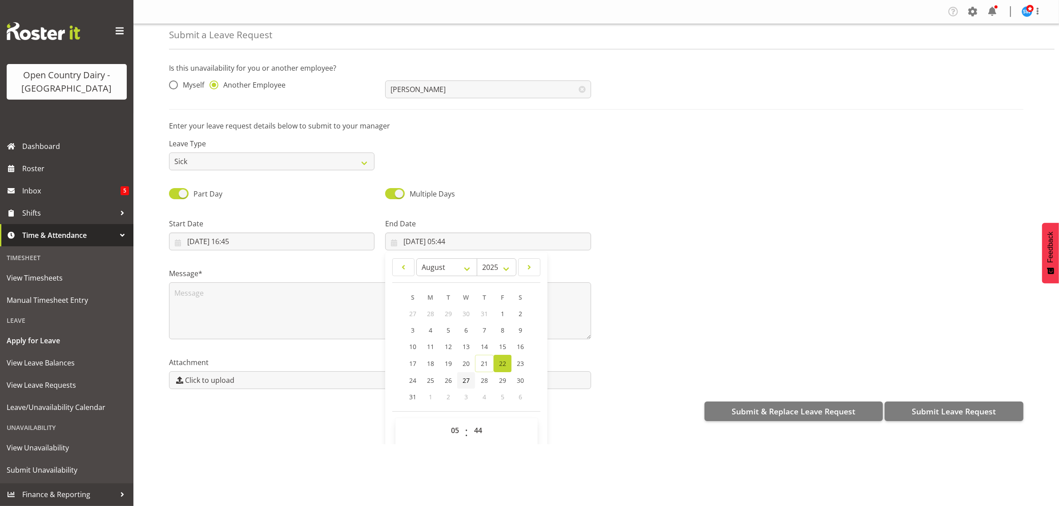
scroll to position [26, 0]
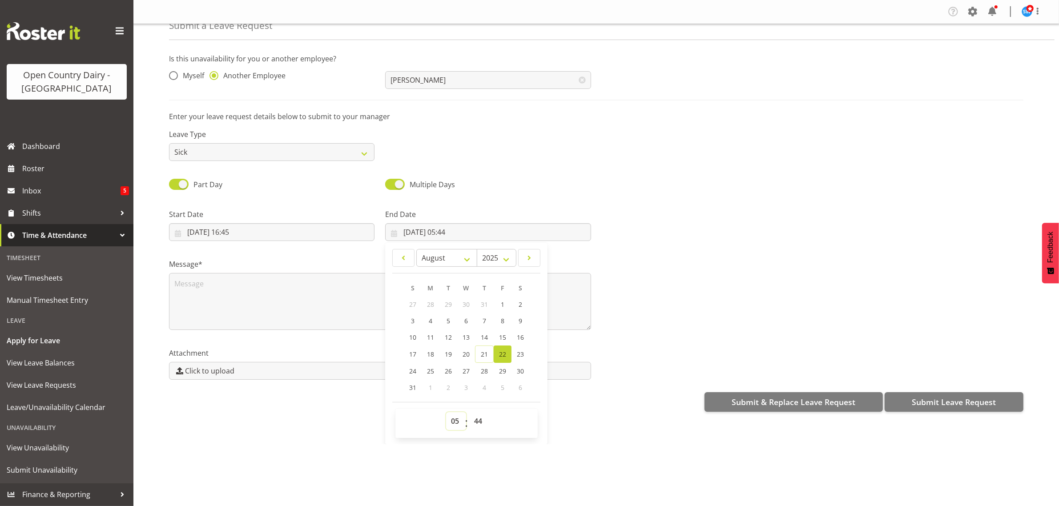
click at [452, 420] on select "00 01 02 03 04 05 06 07 08 09 10 11 12 13 14 15 16 17 18 19 20 21 22 23" at bounding box center [456, 421] width 20 height 18
select select "4"
click at [446, 413] on select "00 01 02 03 04 05 06 07 08 09 10 11 12 13 14 15 16 17 18 19 20 21 22 23" at bounding box center [456, 421] width 20 height 18
type input "22/08/2025, 04:44"
click at [474, 426] on select "00 01 02 03 04 05 06 07 08 09 10 11 12 13 14 15 16 17 18 19 20 21 22 23 24 25 2…" at bounding box center [479, 421] width 20 height 18
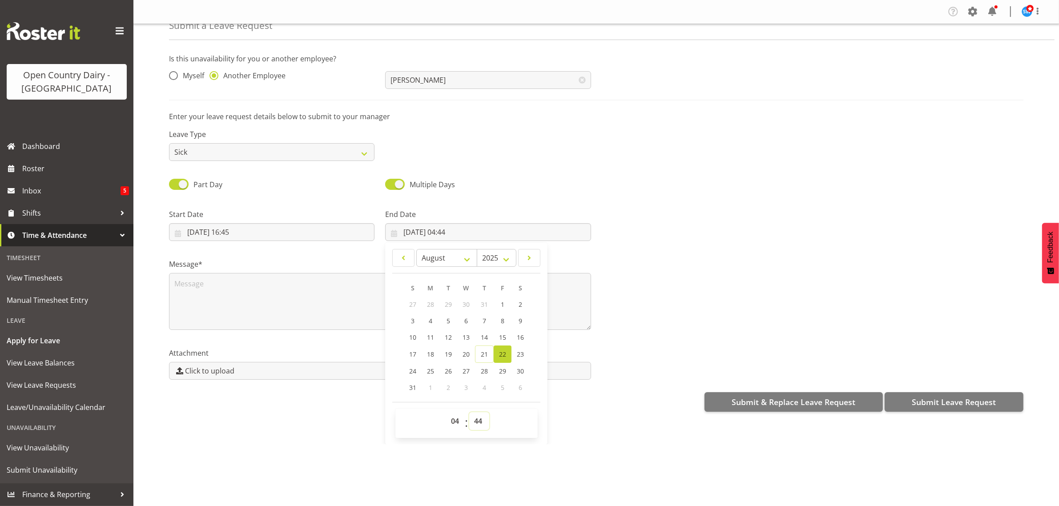
select select "0"
click at [469, 413] on select "00 01 02 03 04 05 06 07 08 09 10 11 12 13 14 15 16 17 18 19 20 21 22 23 24 25 2…" at bounding box center [479, 421] width 20 height 18
type input "[DATE] 04:00"
click at [587, 427] on div "Submit a Leave Request Is this unavailability for you or another employee? Myse…" at bounding box center [595, 234] width 925 height 420
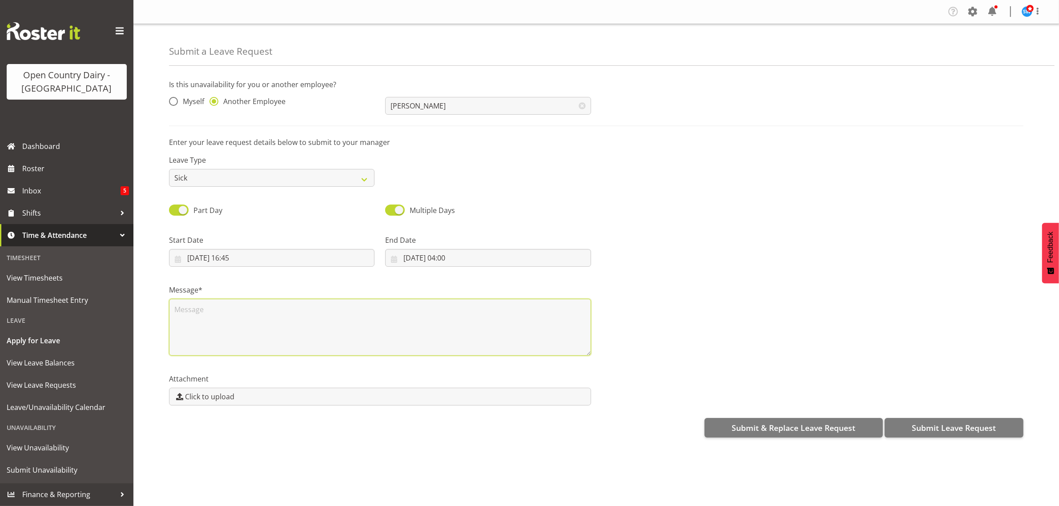
click at [197, 313] on textarea at bounding box center [380, 327] width 422 height 57
type textarea "Chris called in sick"
click at [942, 430] on span "Submit Leave Request" at bounding box center [953, 428] width 84 height 12
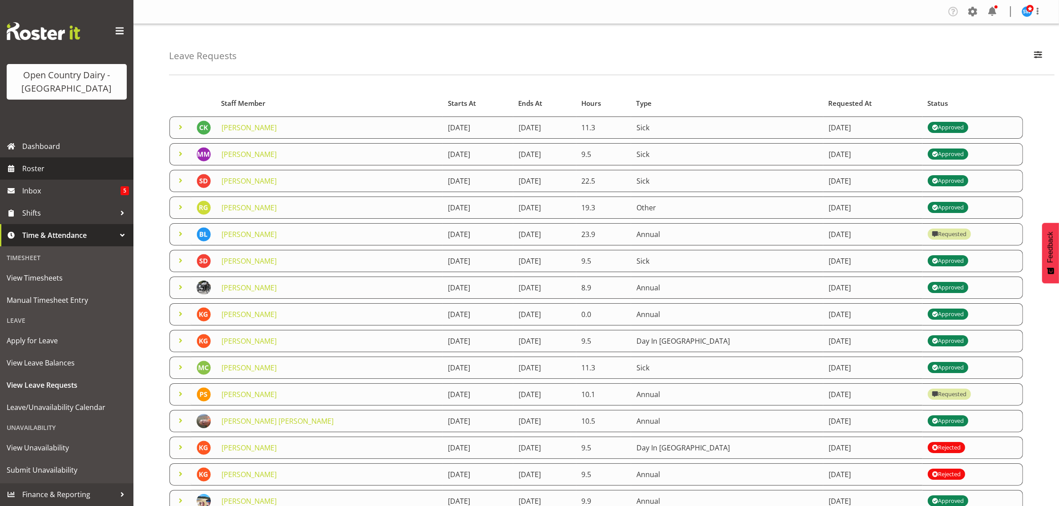
click at [41, 172] on span "Roster" at bounding box center [75, 168] width 107 height 13
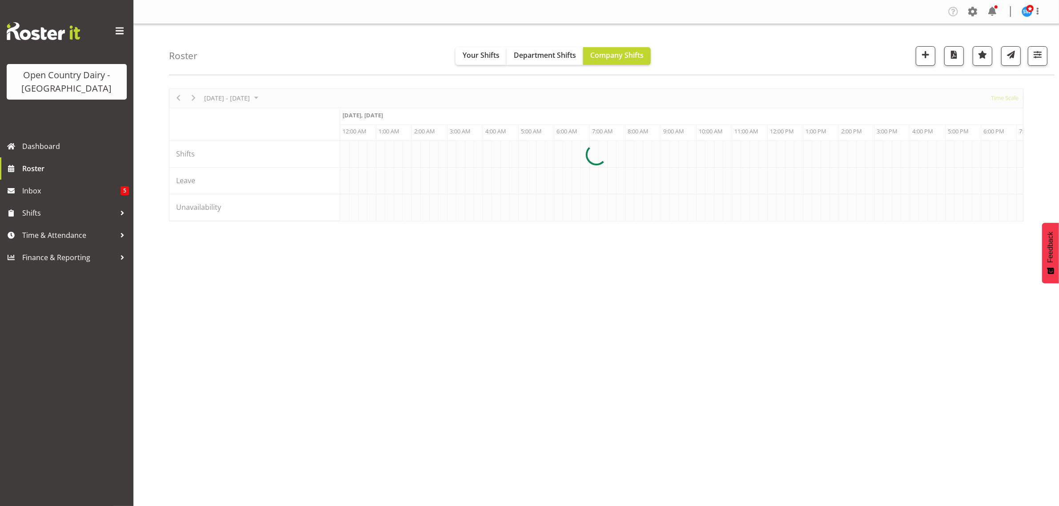
scroll to position [0, 2561]
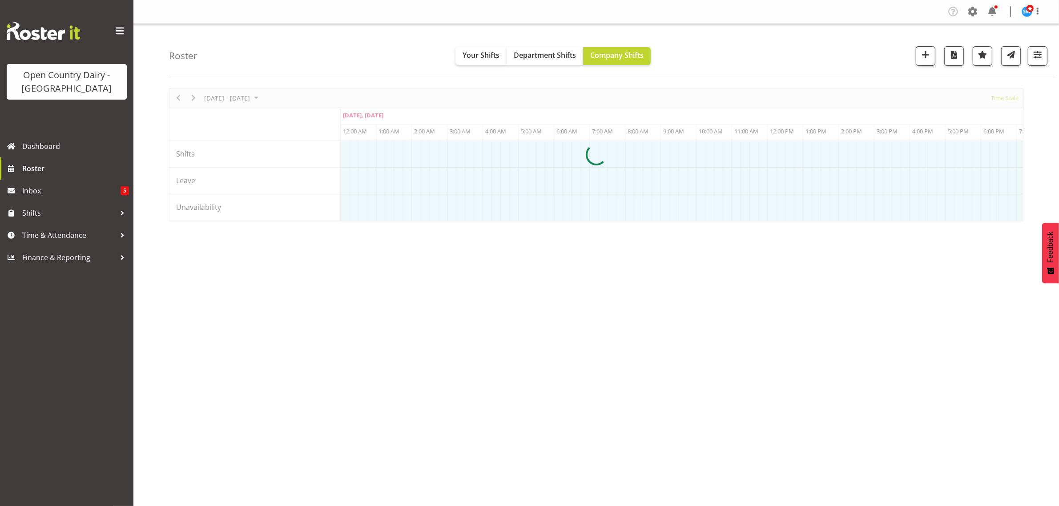
click at [582, 221] on div at bounding box center [596, 154] width 854 height 133
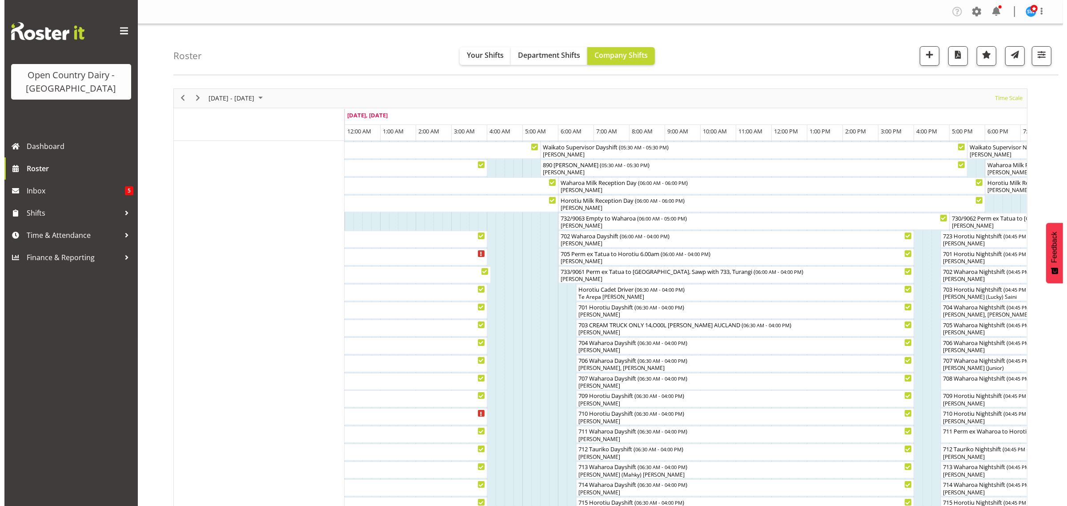
scroll to position [111, 0]
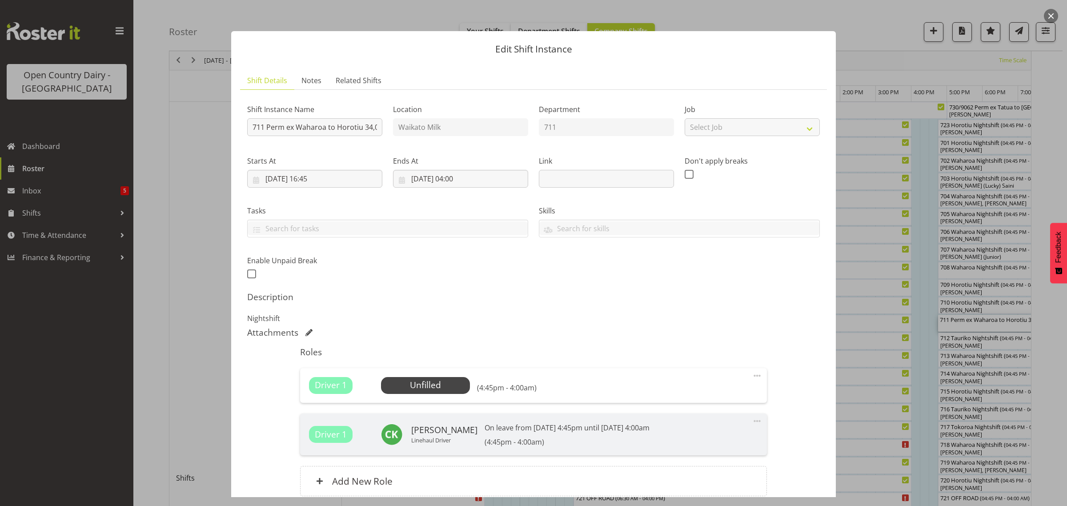
scroll to position [78, 0]
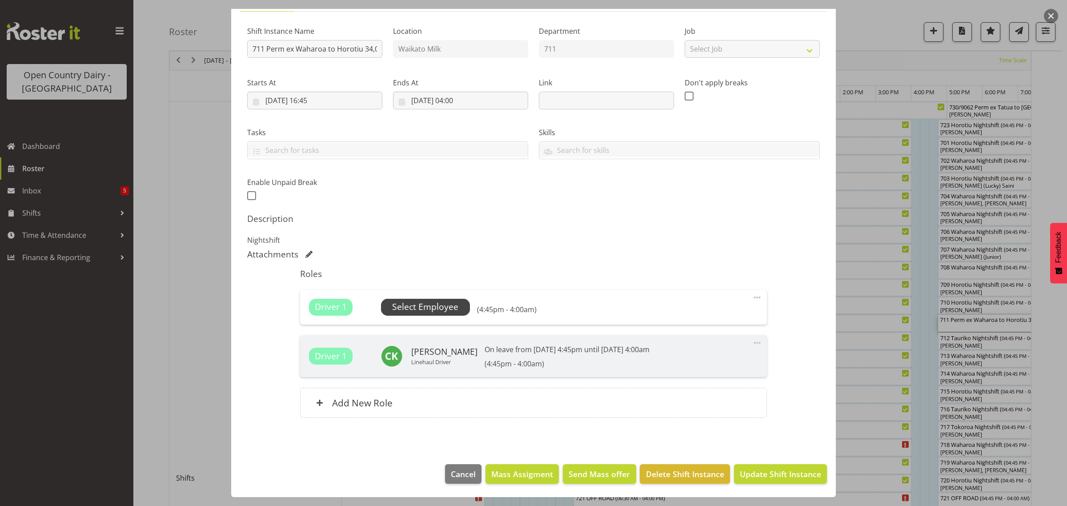
click at [442, 306] on span "Select Employee" at bounding box center [425, 307] width 66 height 13
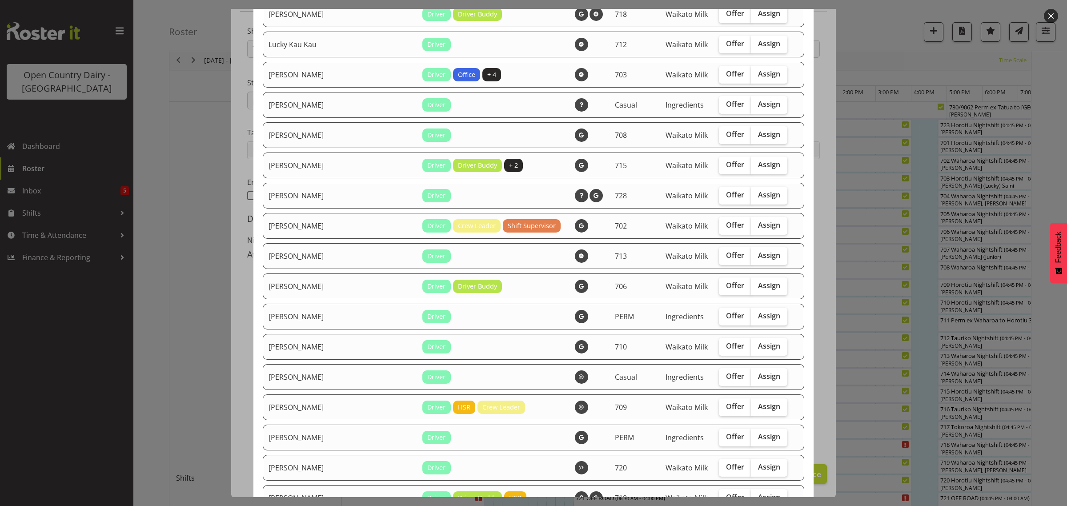
scroll to position [750, 0]
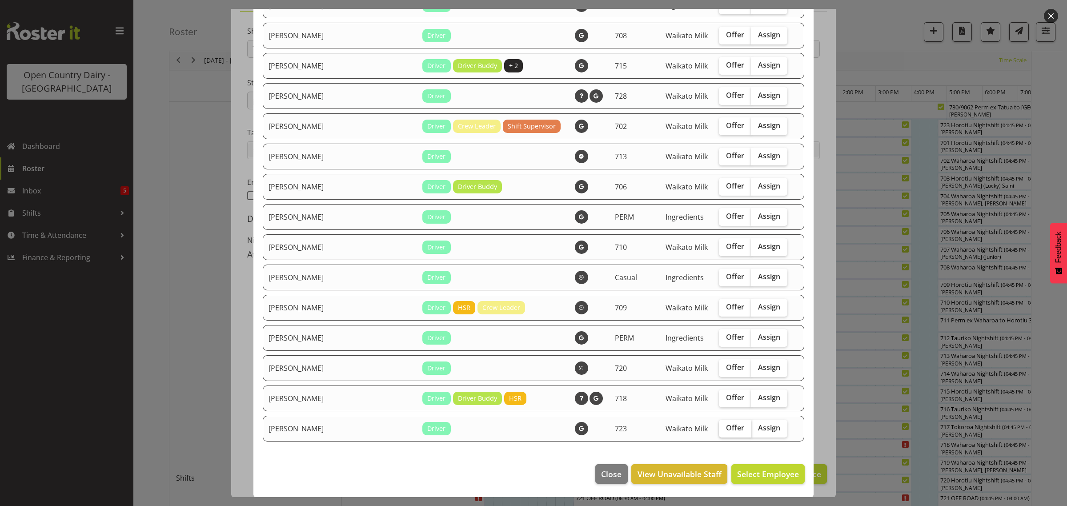
click at [726, 426] on span "Offer" at bounding box center [735, 427] width 18 height 9
click at [719, 426] on input "Offer" at bounding box center [722, 428] width 6 height 6
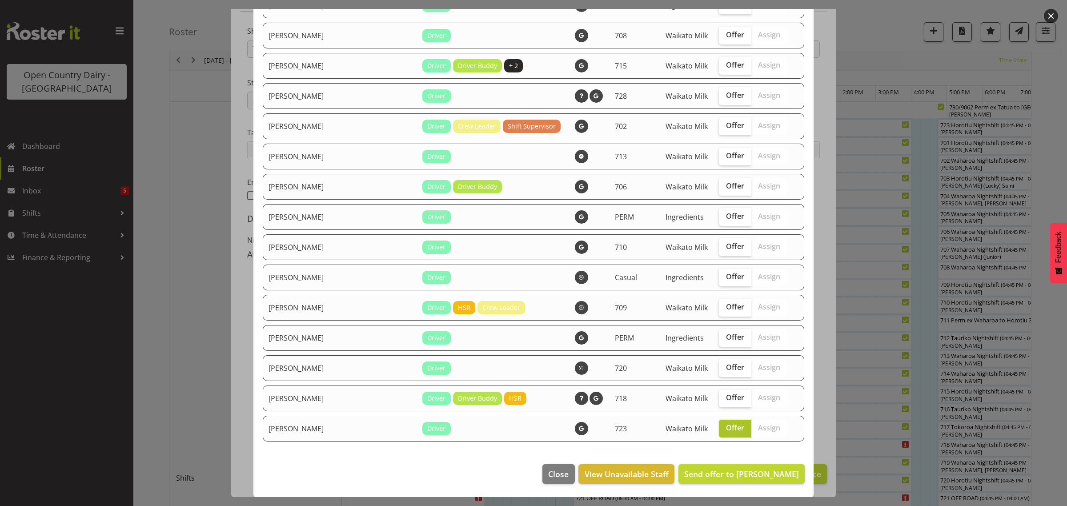
click at [726, 426] on span "Offer" at bounding box center [735, 427] width 18 height 9
click at [719, 426] on input "Offer" at bounding box center [722, 428] width 6 height 6
checkbox input "false"
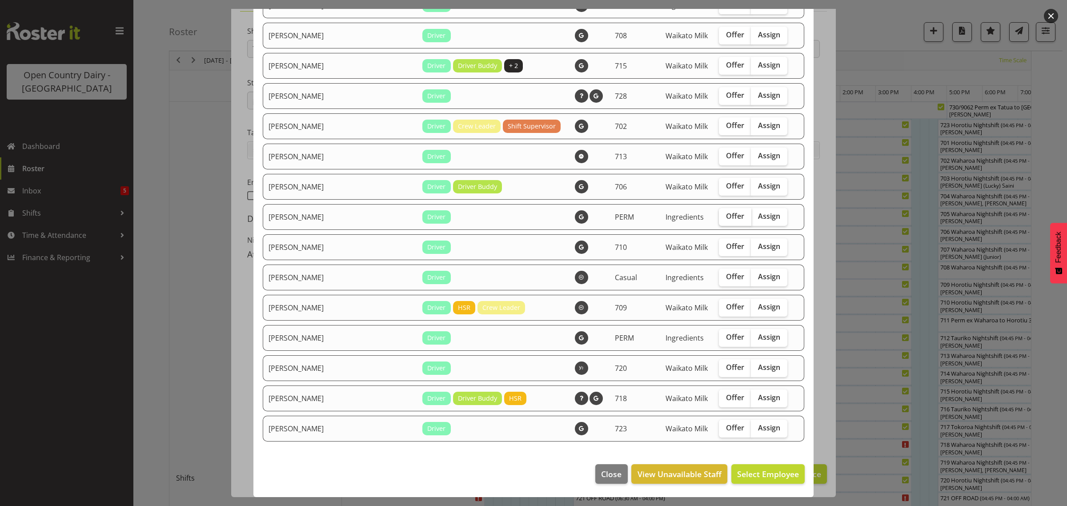
click at [726, 212] on span "Offer" at bounding box center [735, 216] width 18 height 9
click at [719, 213] on input "Offer" at bounding box center [722, 216] width 6 height 6
checkbox input "true"
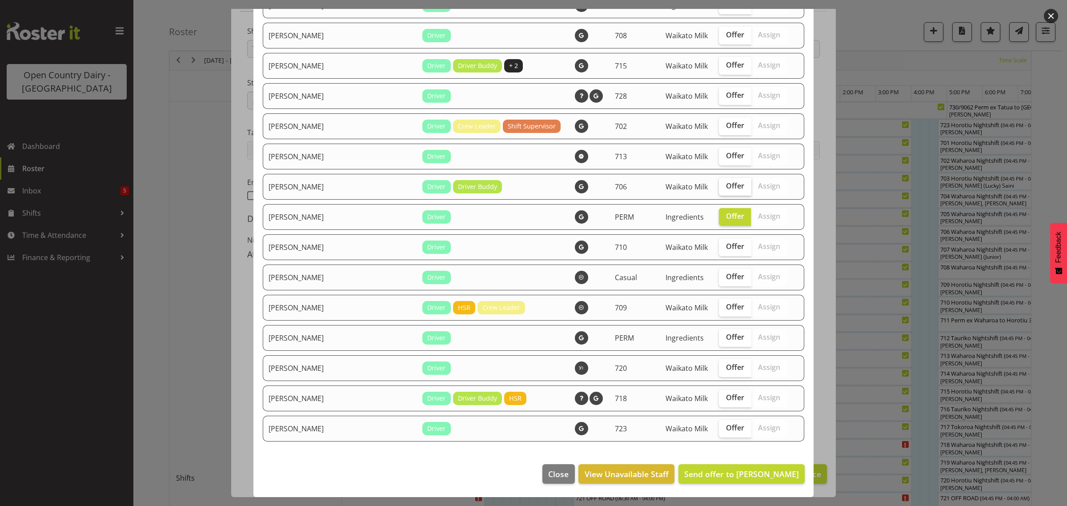
click at [726, 187] on span "Offer" at bounding box center [735, 185] width 18 height 9
click at [719, 187] on input "Offer" at bounding box center [722, 186] width 6 height 6
checkbox input "true"
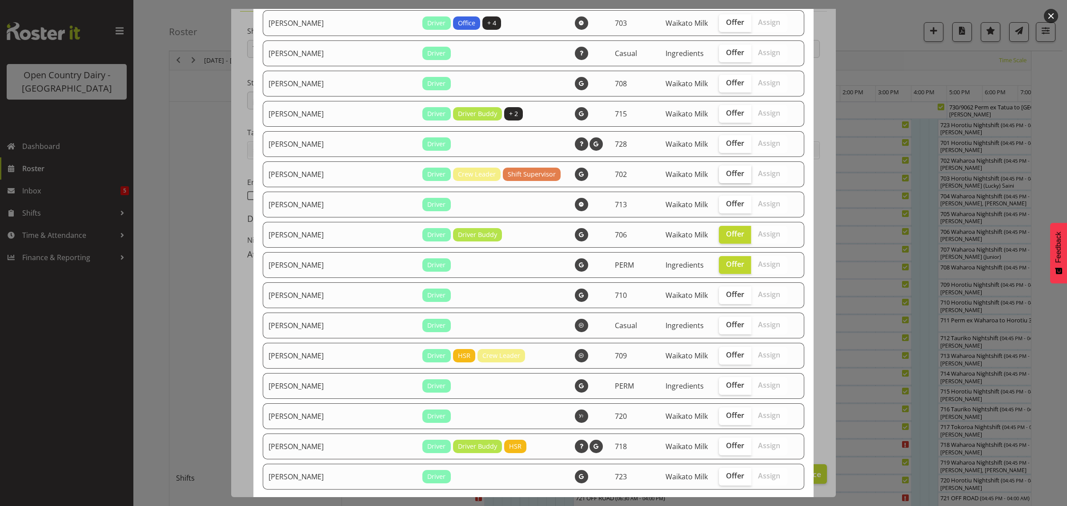
click at [726, 178] on span "Offer" at bounding box center [735, 173] width 18 height 9
click at [719, 177] on input "Offer" at bounding box center [722, 174] width 6 height 6
checkbox input "true"
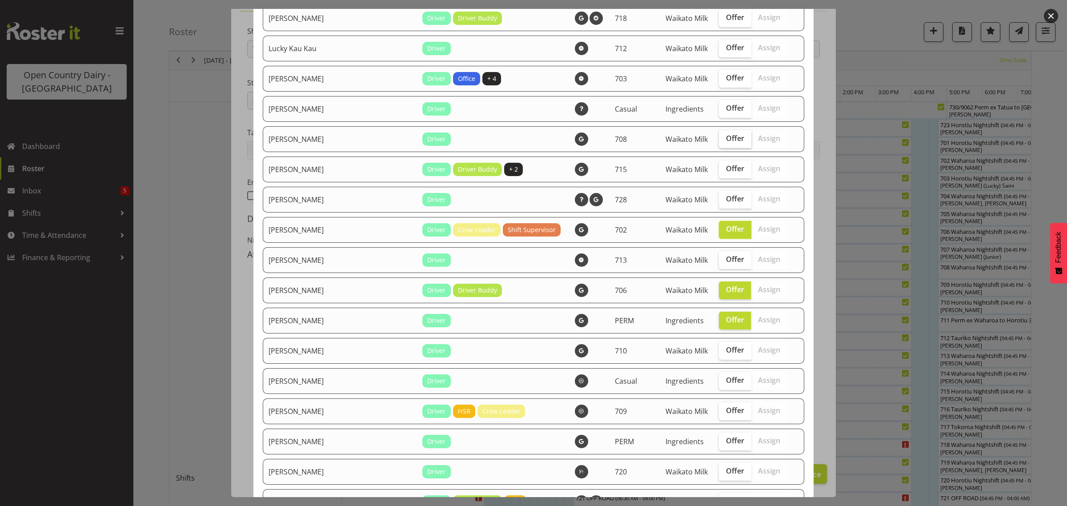
click at [726, 143] on span "Offer" at bounding box center [735, 138] width 18 height 9
click at [719, 141] on input "Offer" at bounding box center [722, 139] width 6 height 6
checkbox input "true"
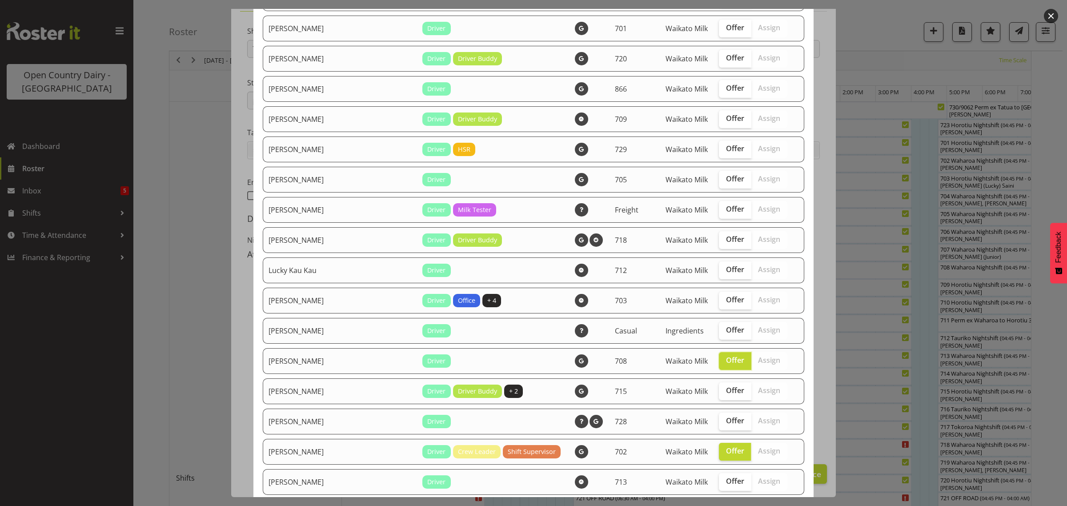
scroll to position [416, 0]
click at [726, 119] on span "Offer" at bounding box center [735, 118] width 18 height 9
click at [719, 119] on input "Offer" at bounding box center [722, 119] width 6 height 6
checkbox input "true"
click at [726, 93] on span "Offer" at bounding box center [735, 88] width 18 height 9
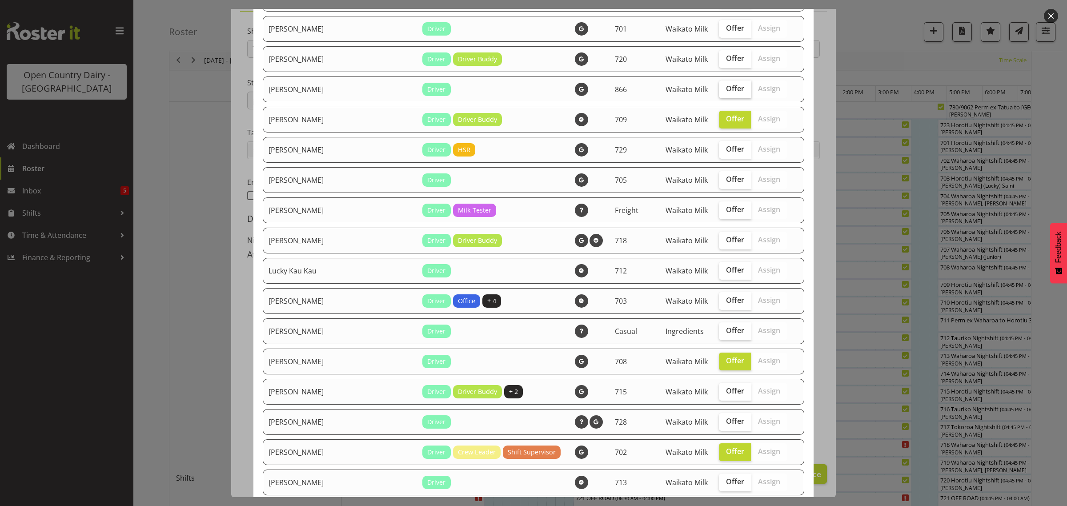
click at [719, 92] on input "Offer" at bounding box center [722, 89] width 6 height 6
checkbox input "true"
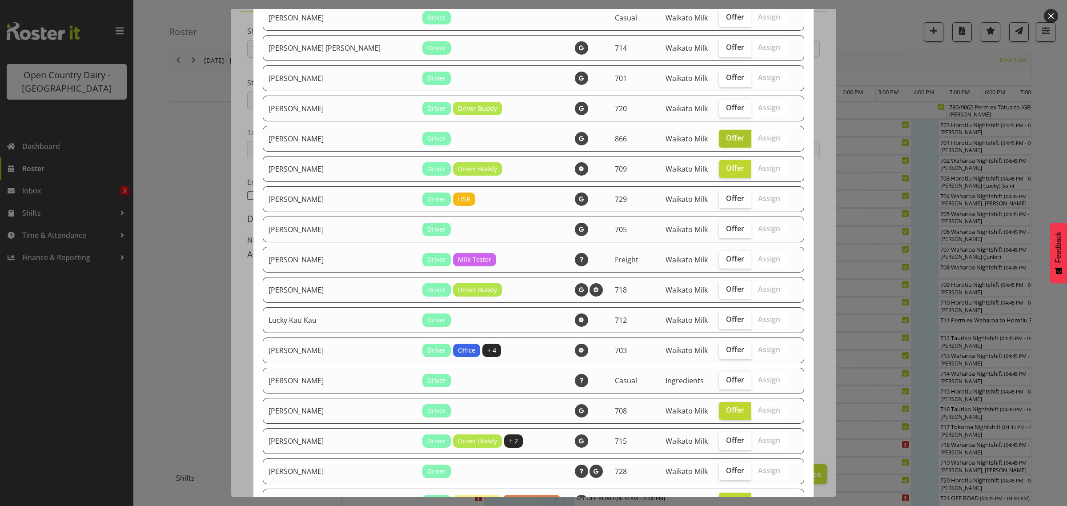
scroll to position [361, 0]
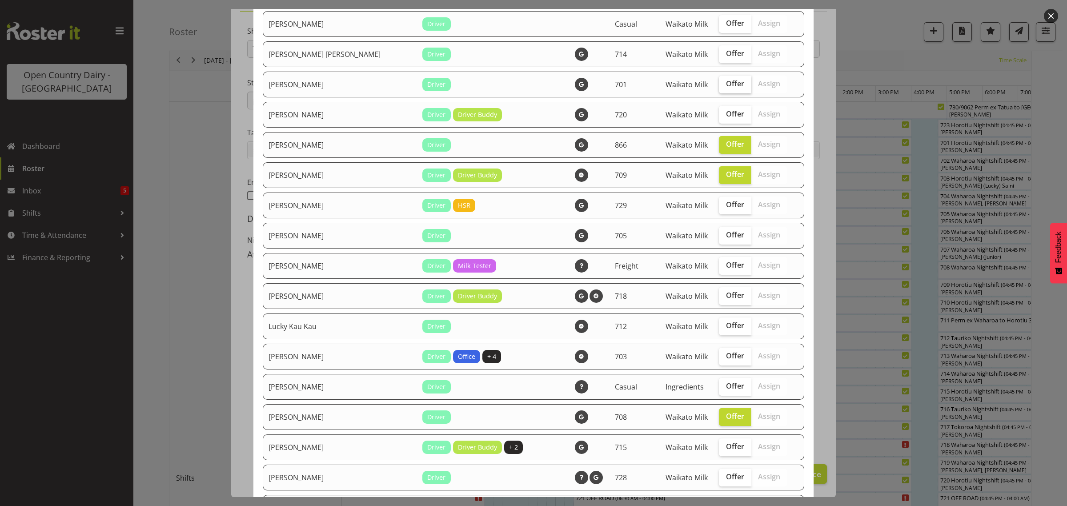
click at [726, 87] on span "Offer" at bounding box center [735, 83] width 18 height 9
click at [719, 87] on input "Offer" at bounding box center [722, 84] width 6 height 6
checkbox input "true"
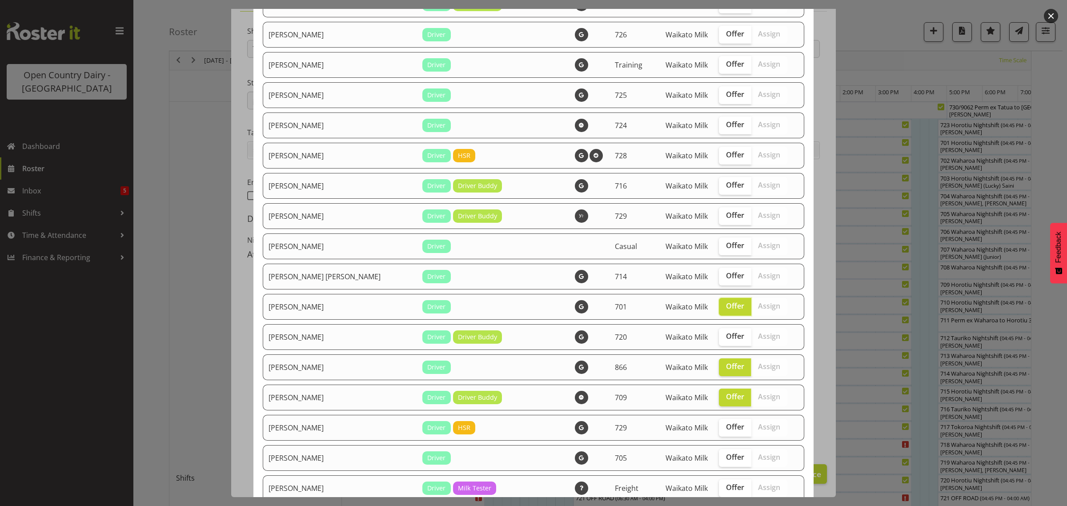
scroll to position [83, 0]
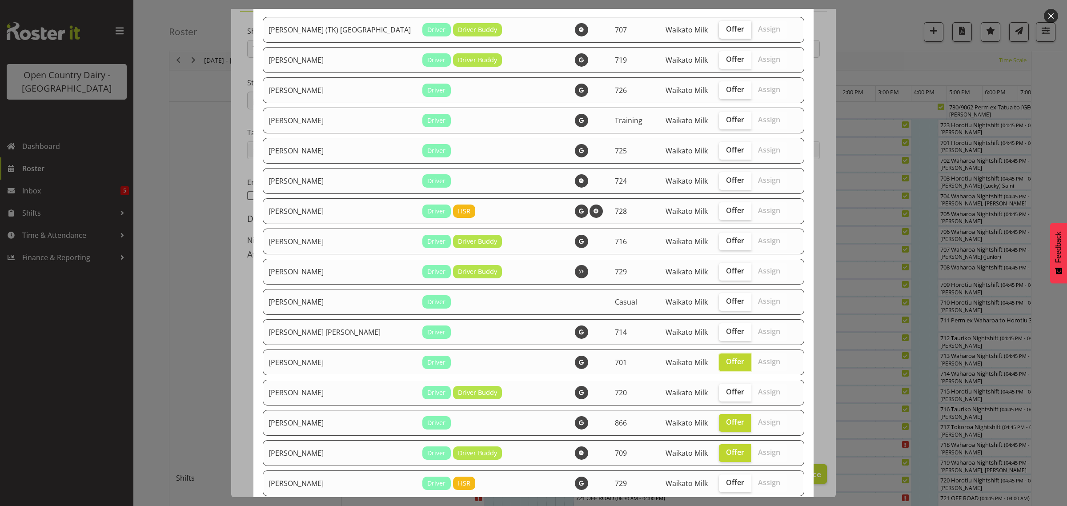
click at [726, 32] on span "Offer" at bounding box center [735, 28] width 18 height 9
click at [719, 32] on input "Offer" at bounding box center [722, 29] width 6 height 6
checkbox input "true"
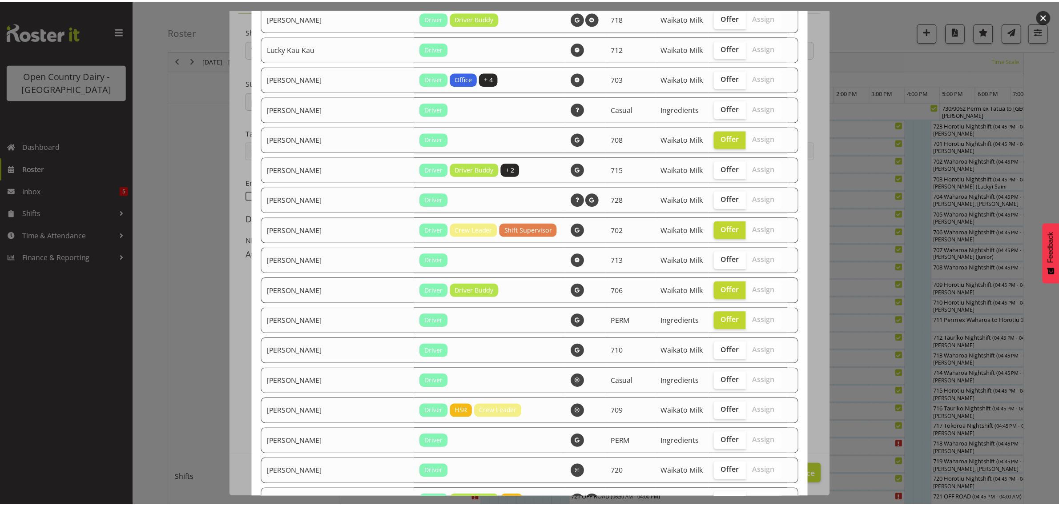
scroll to position [750, 0]
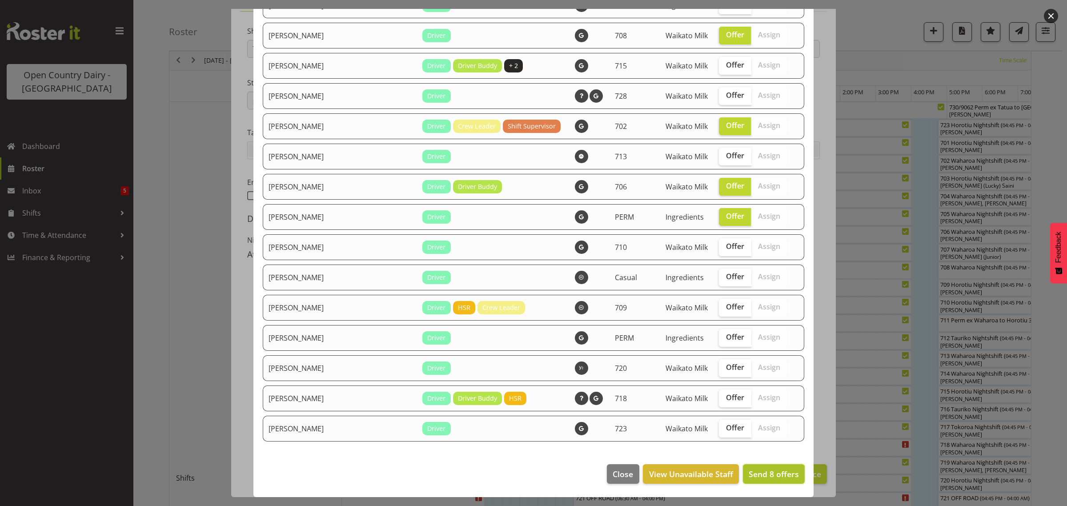
click at [787, 476] on span "Send 8 offers" at bounding box center [774, 474] width 50 height 11
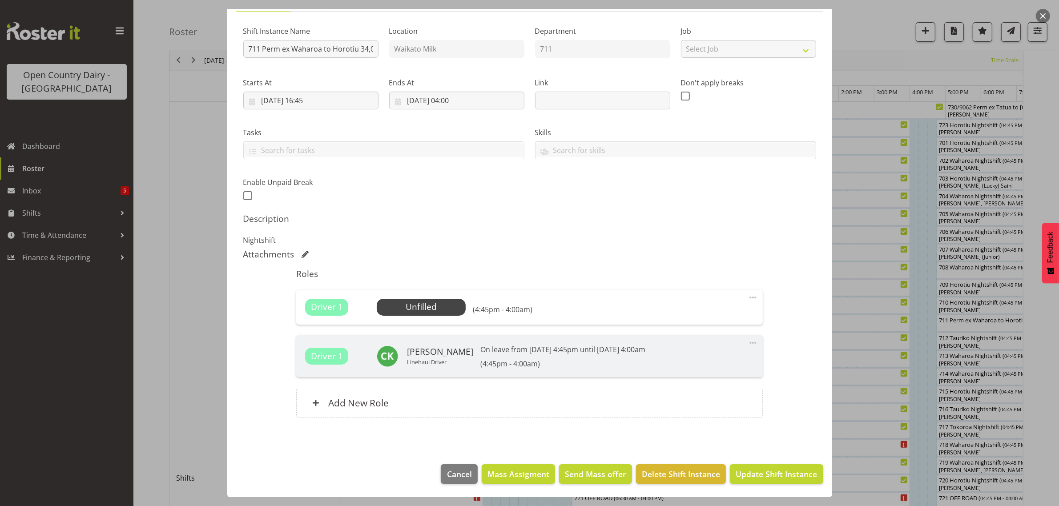
click at [137, 410] on div at bounding box center [529, 253] width 1059 height 506
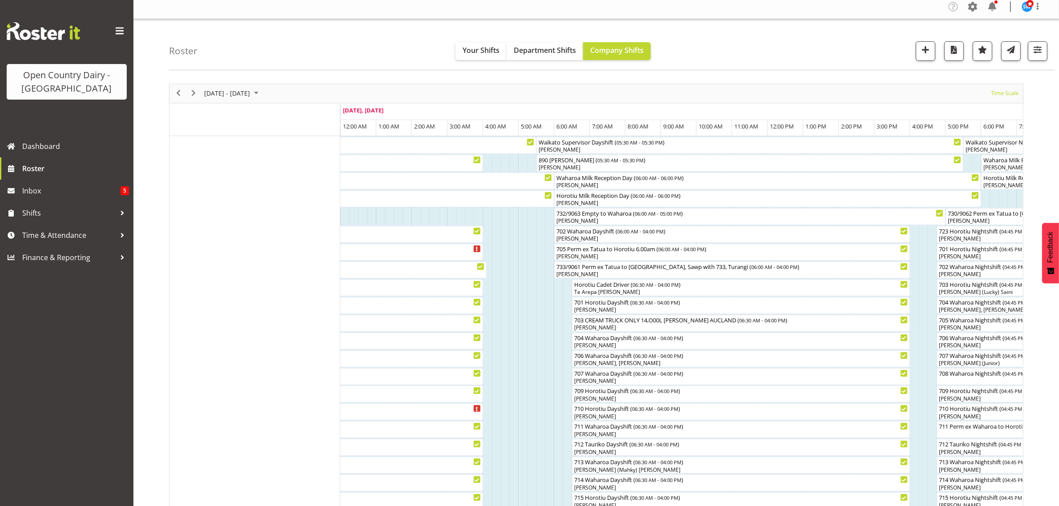
scroll to position [0, 0]
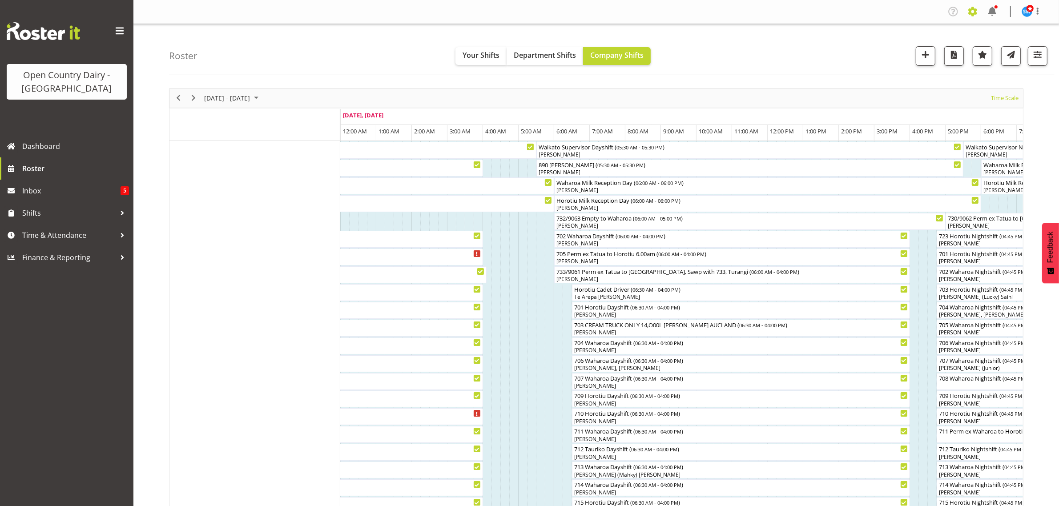
click span
click link "Employees"
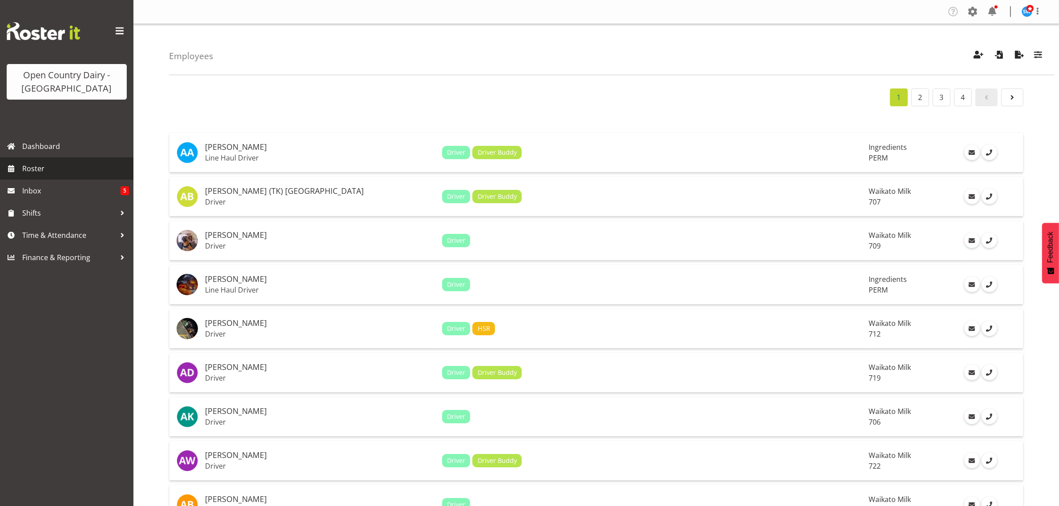
click at [66, 170] on span "Roster" at bounding box center [75, 168] width 107 height 13
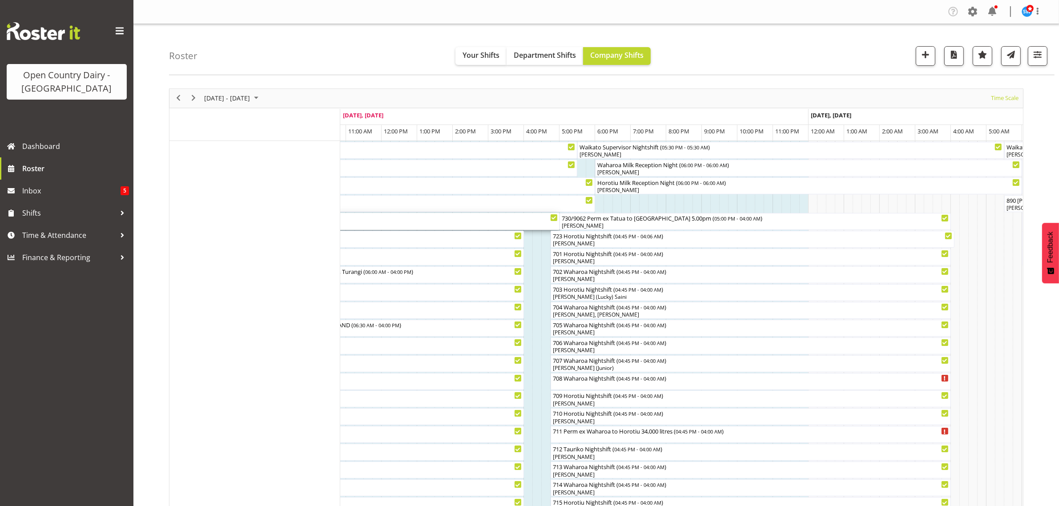
click at [494, 214] on div "732/9063 Empty to Waharoa ( 06:00 AM - 05:00 PM )" at bounding box center [364, 217] width 388 height 9
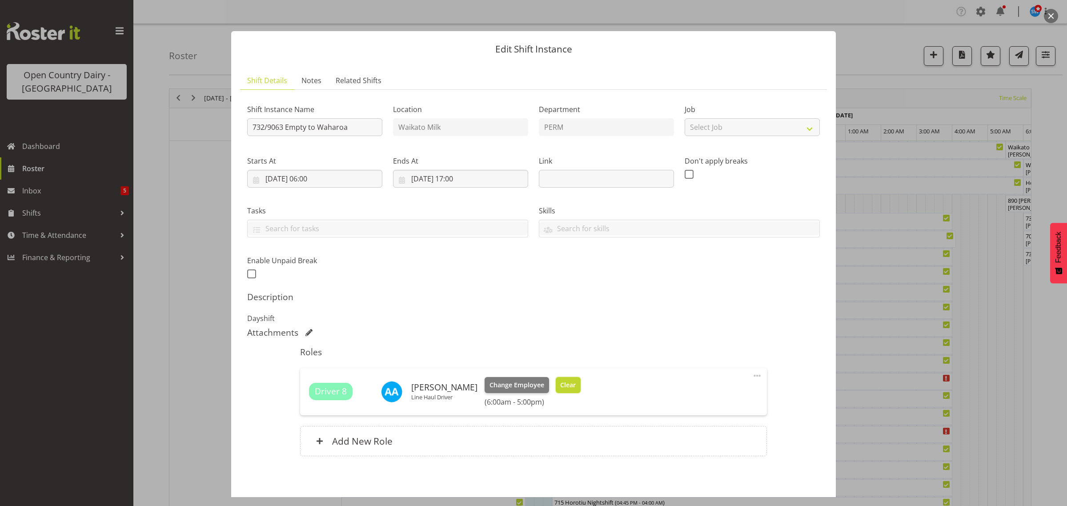
click at [564, 384] on span "Clear" at bounding box center [568, 385] width 16 height 10
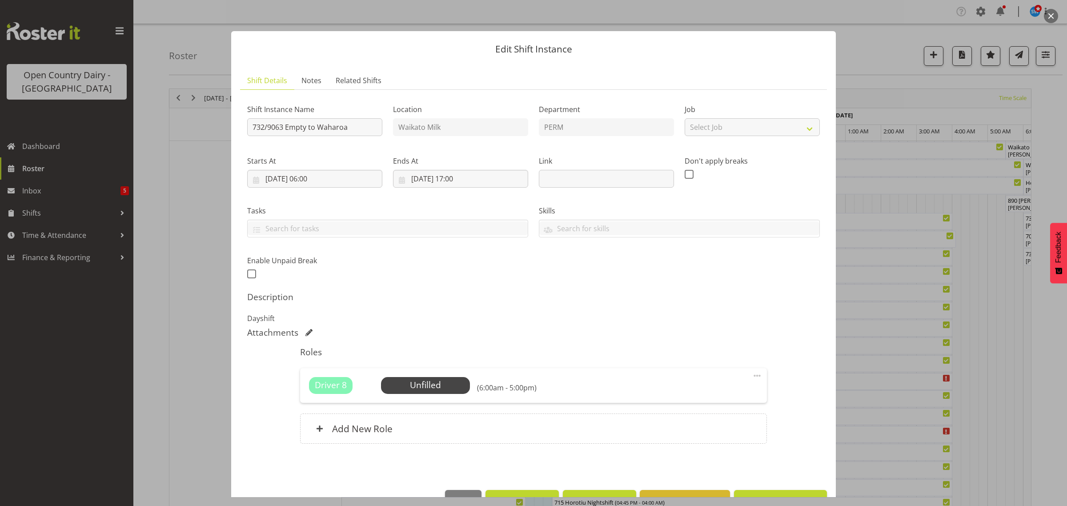
click at [56, 375] on div at bounding box center [533, 253] width 1067 height 506
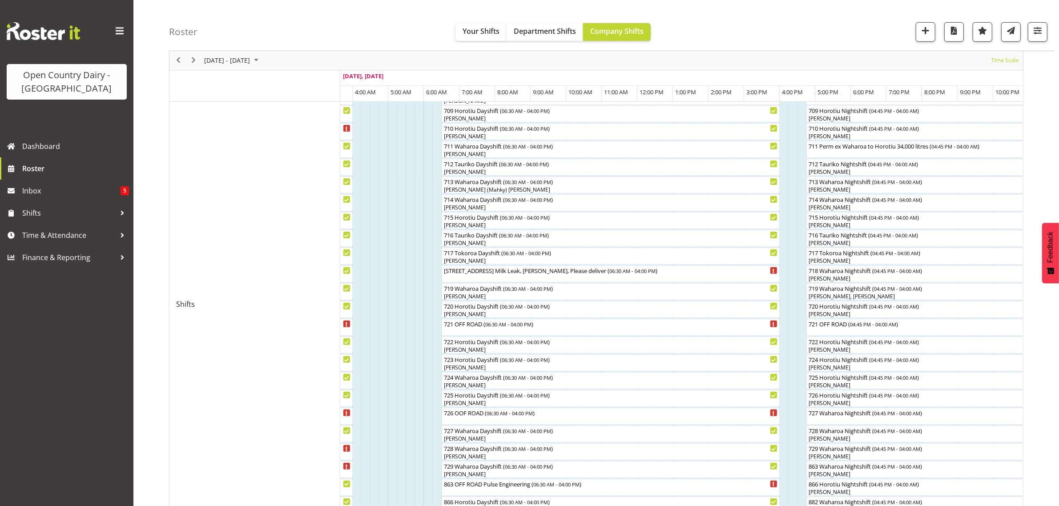
scroll to position [281, 0]
